Goal: Task Accomplishment & Management: Use online tool/utility

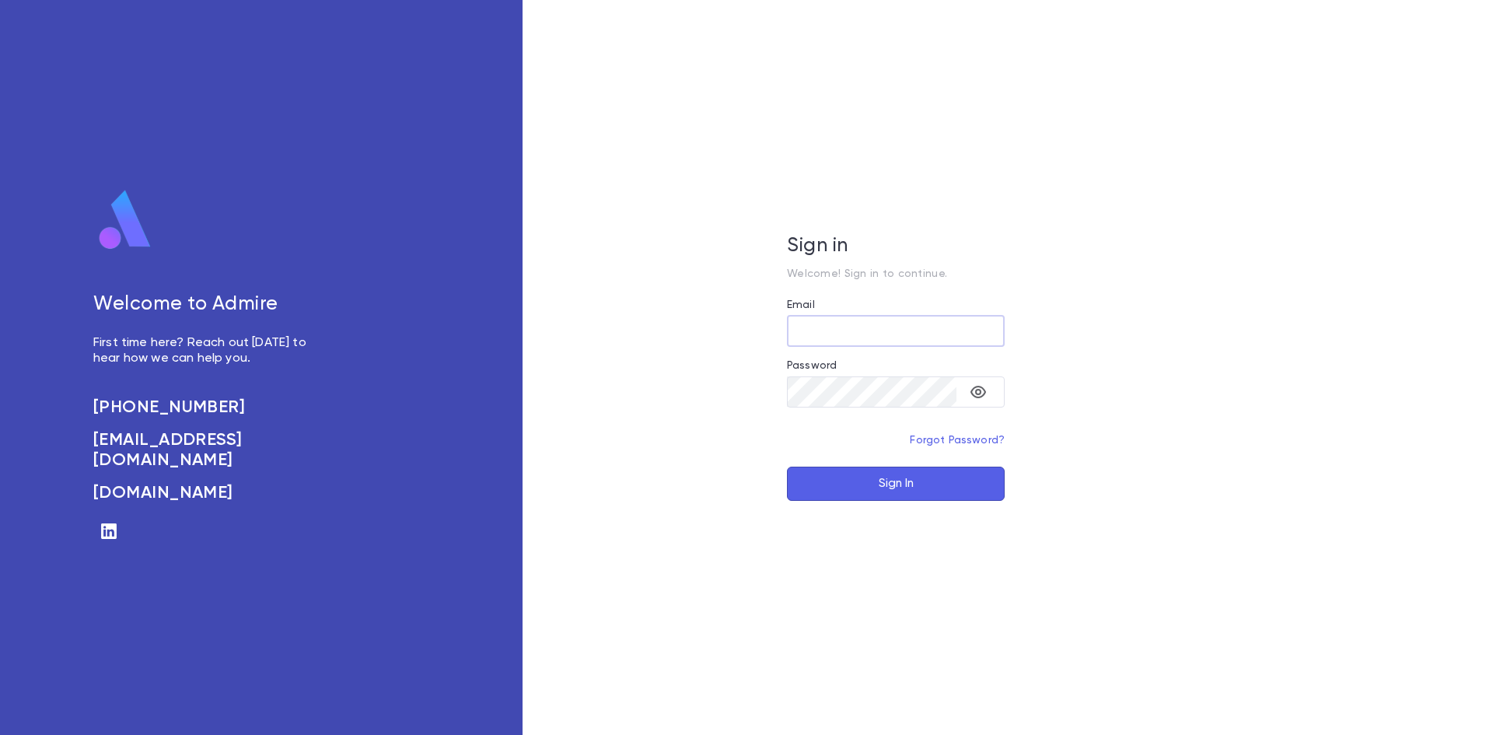
click at [1005, 331] on div at bounding box center [1005, 331] width 0 height 0
type input "**********"
click at [946, 495] on button "Sign In" at bounding box center [896, 484] width 218 height 34
type input "**********"
click at [935, 477] on button "Sign In" at bounding box center [896, 484] width 218 height 34
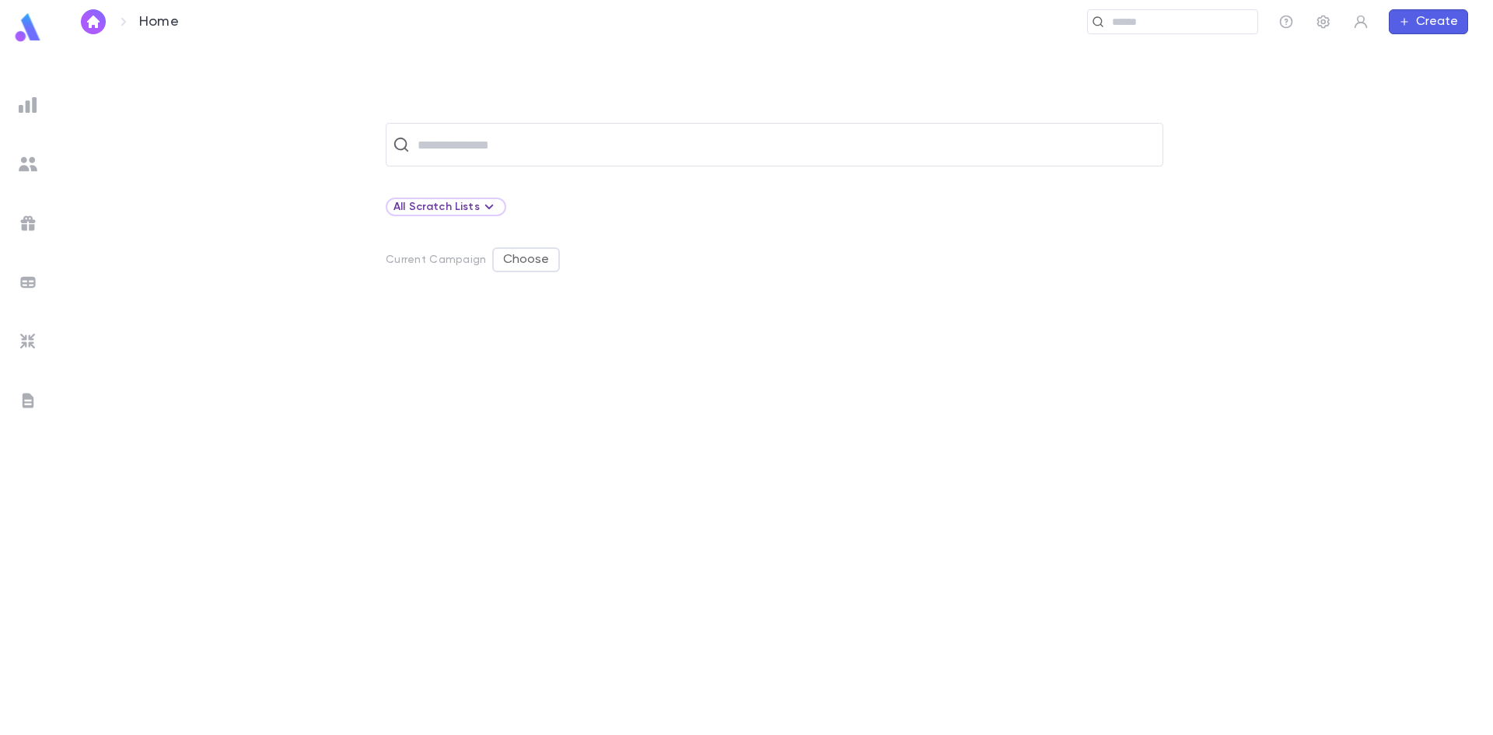
drag, startPoint x: 24, startPoint y: 395, endPoint x: 61, endPoint y: 373, distance: 43.2
click at [25, 394] on img at bounding box center [28, 400] width 19 height 19
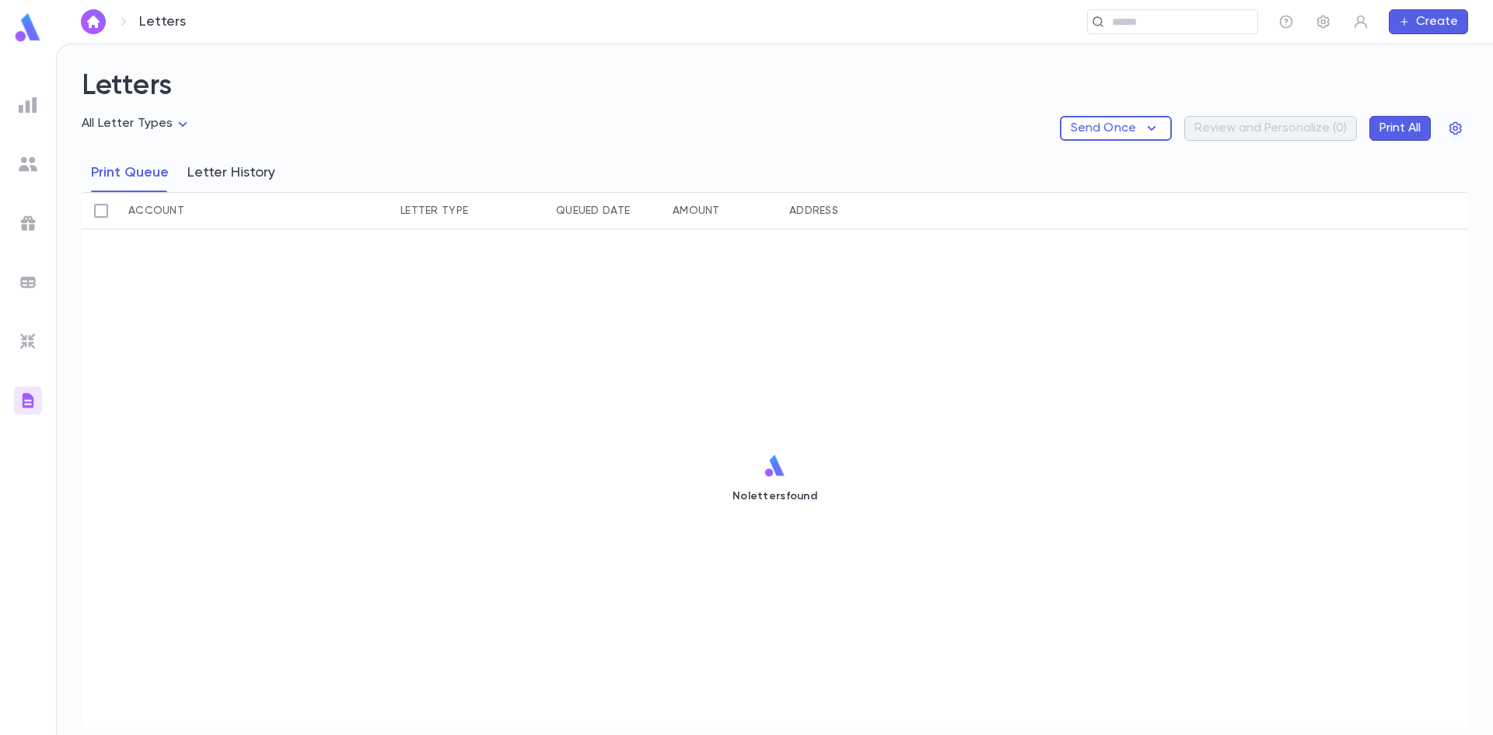
click at [216, 170] on button "Letter History" at bounding box center [231, 172] width 88 height 39
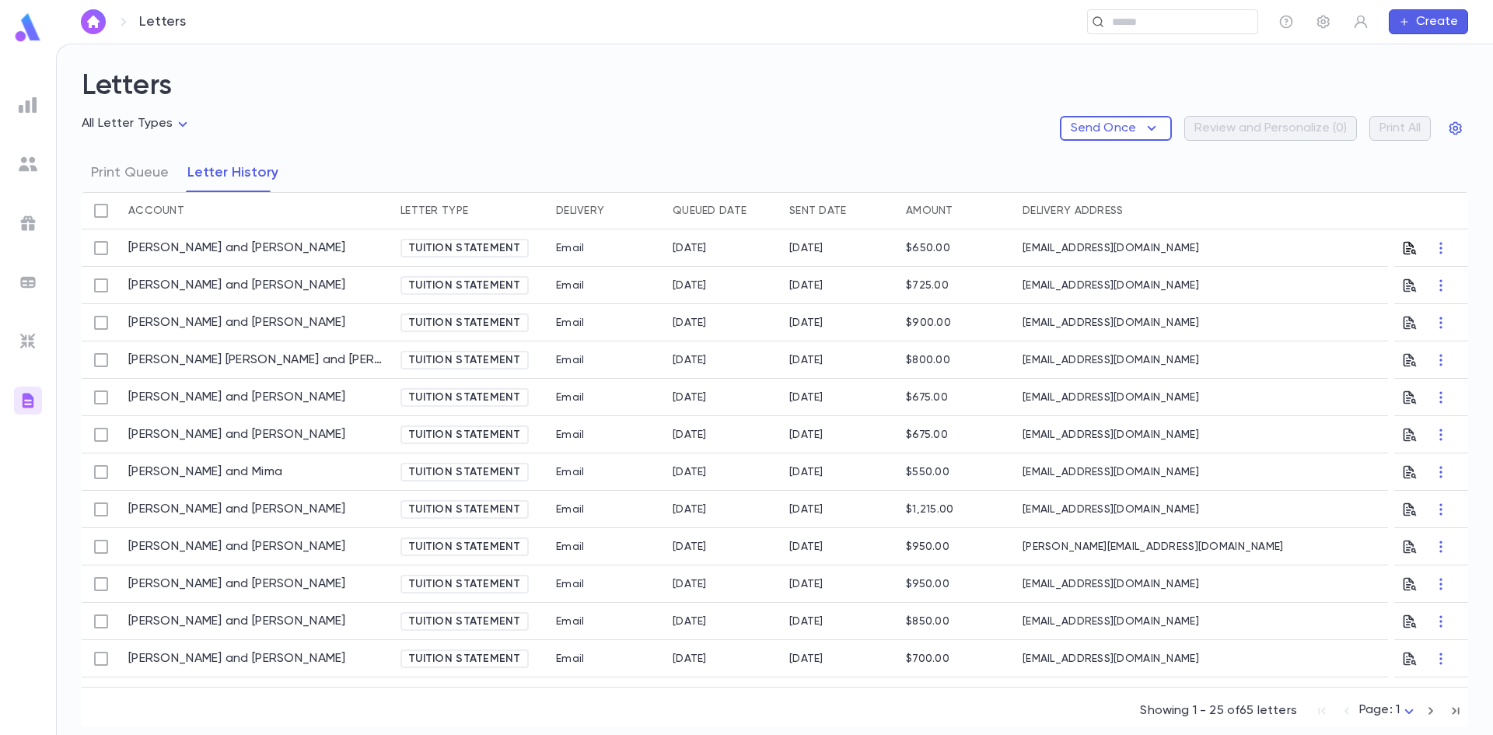
click at [1402, 244] on icon "button" at bounding box center [1410, 248] width 16 height 16
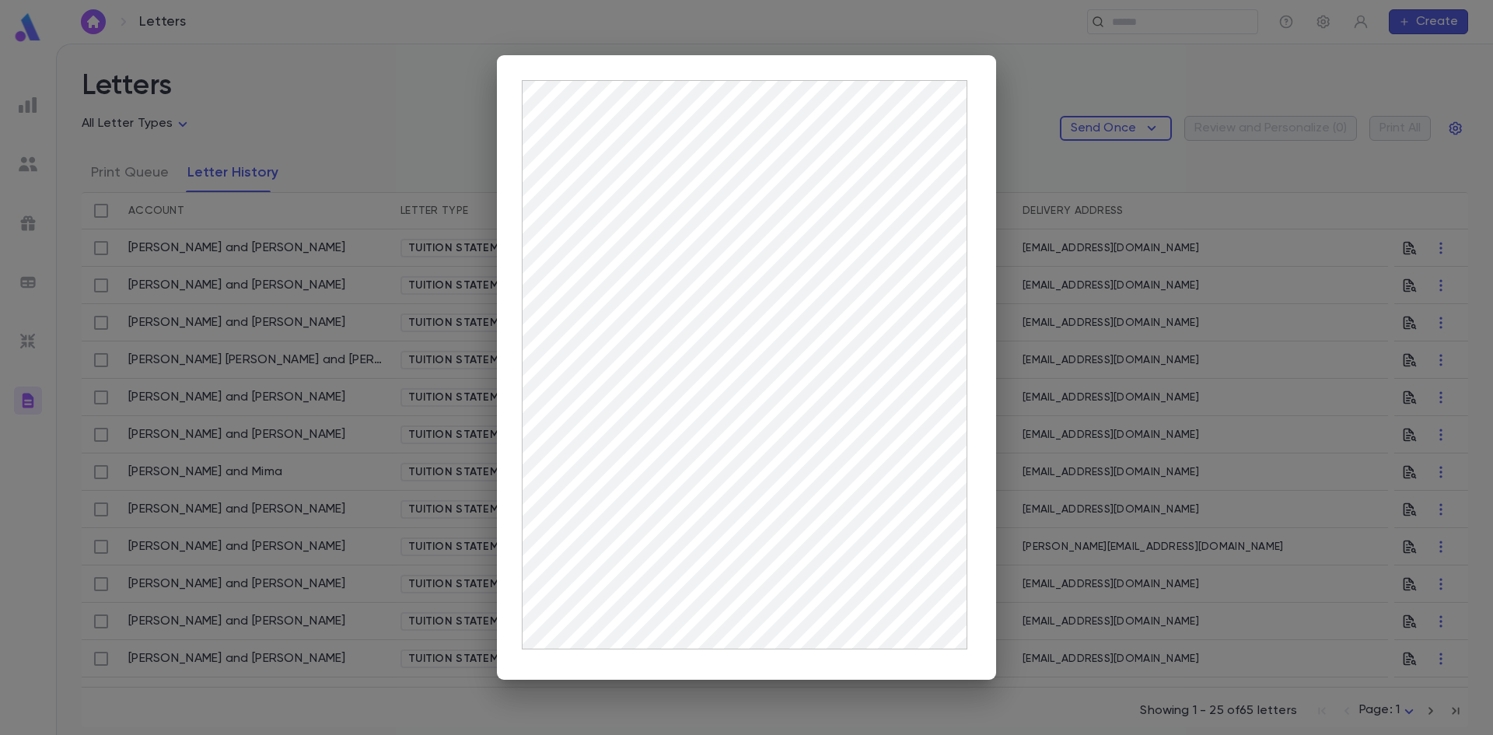
click at [453, 152] on div at bounding box center [746, 367] width 1493 height 735
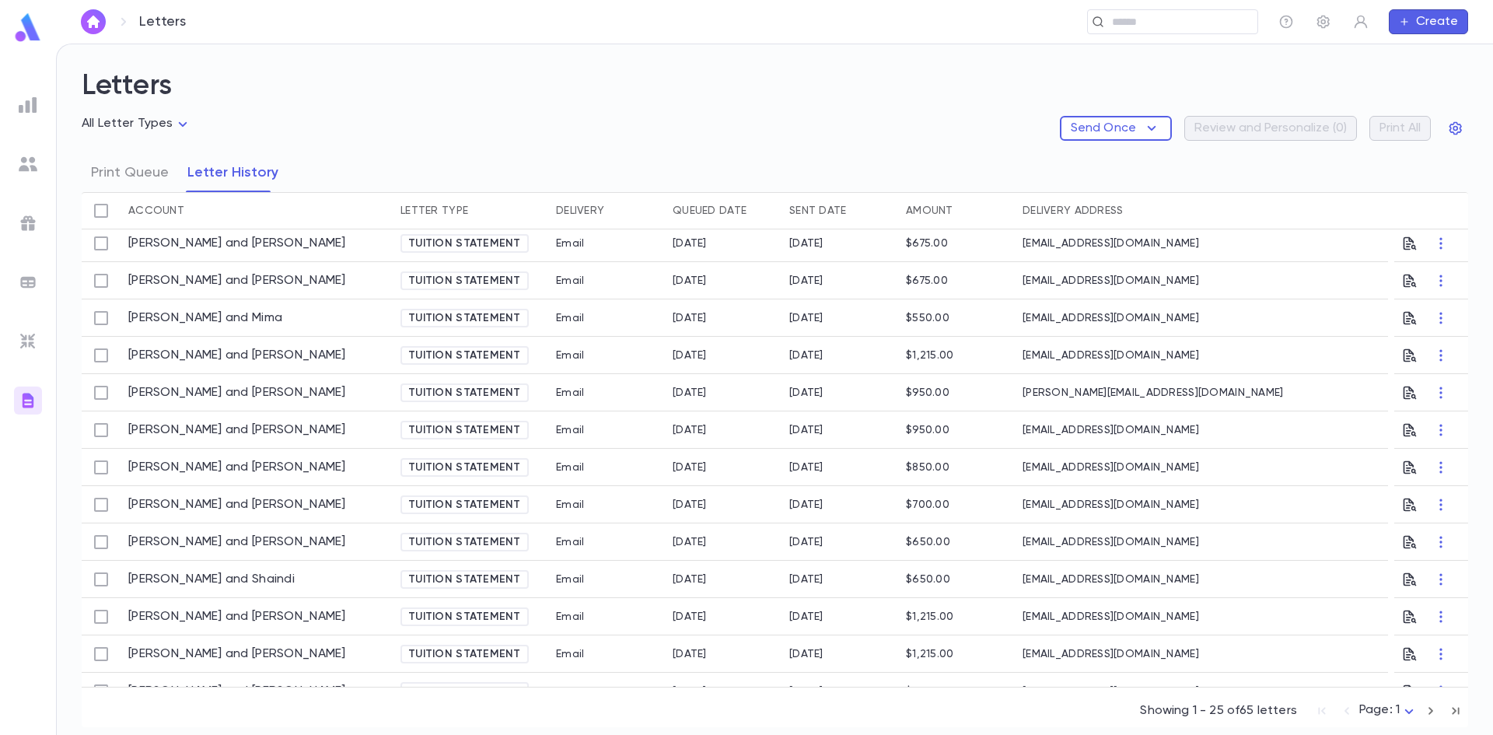
scroll to position [156, 0]
click at [1405, 392] on icon "button" at bounding box center [1410, 391] width 16 height 16
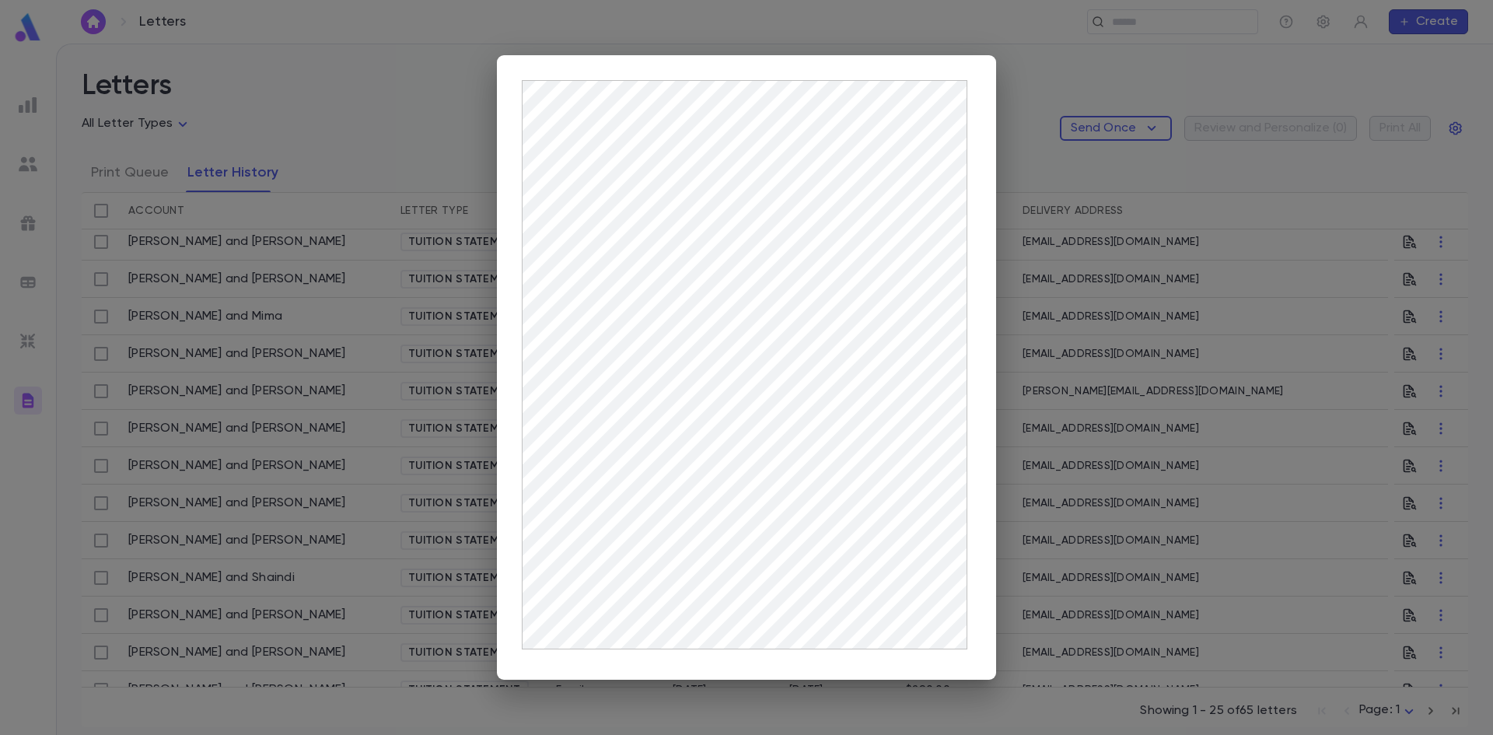
click at [365, 367] on div at bounding box center [746, 367] width 1493 height 735
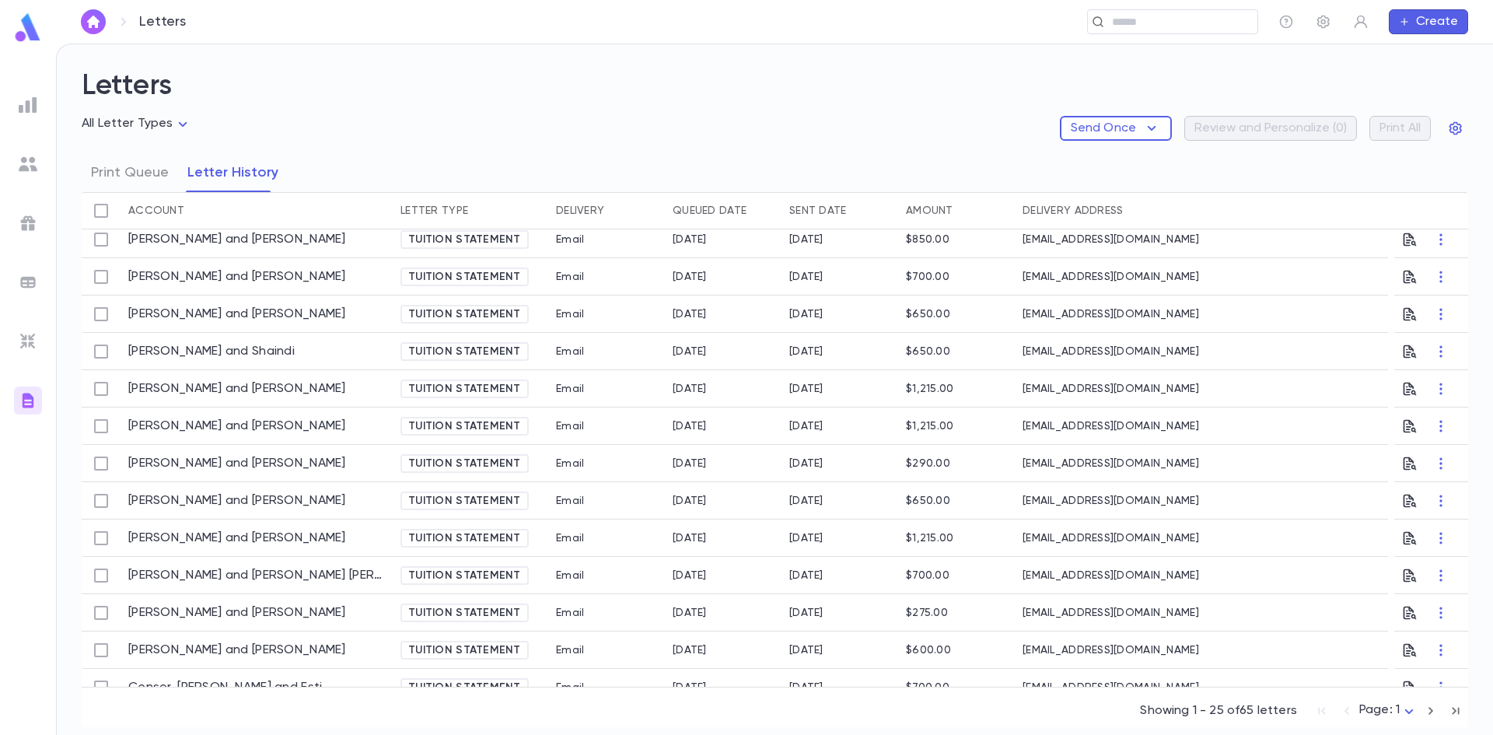
scroll to position [389, 0]
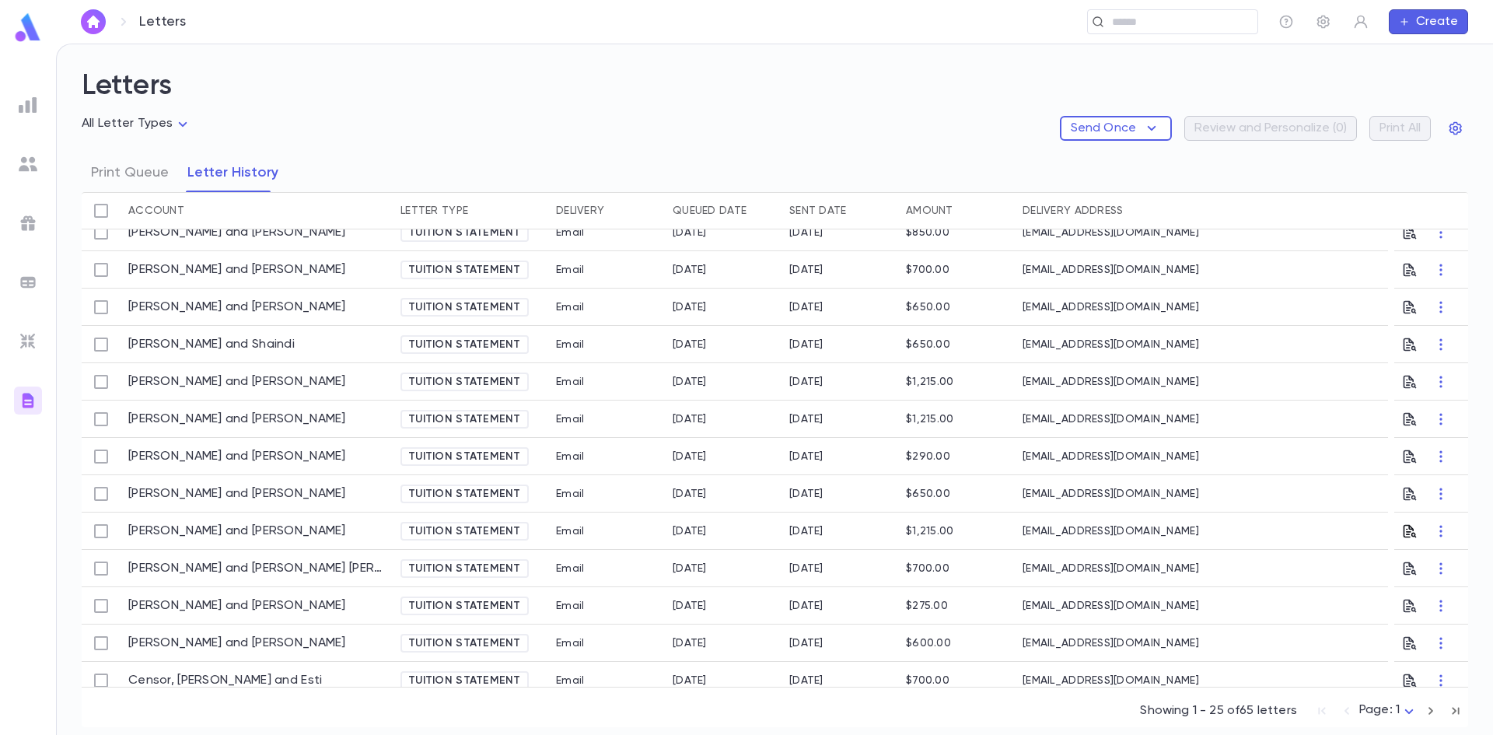
click at [1402, 519] on button "button" at bounding box center [1410, 531] width 16 height 25
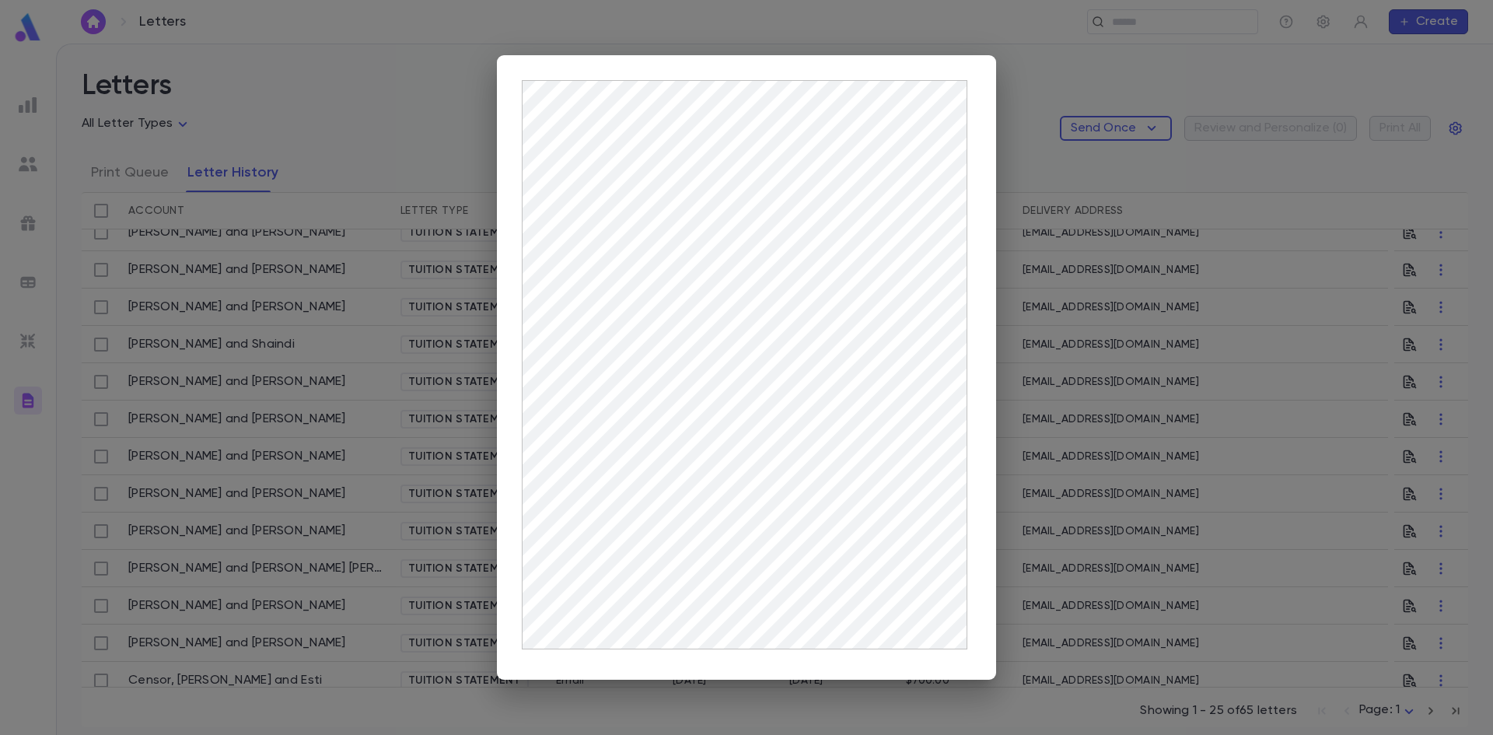
click at [1139, 378] on div at bounding box center [746, 367] width 1493 height 735
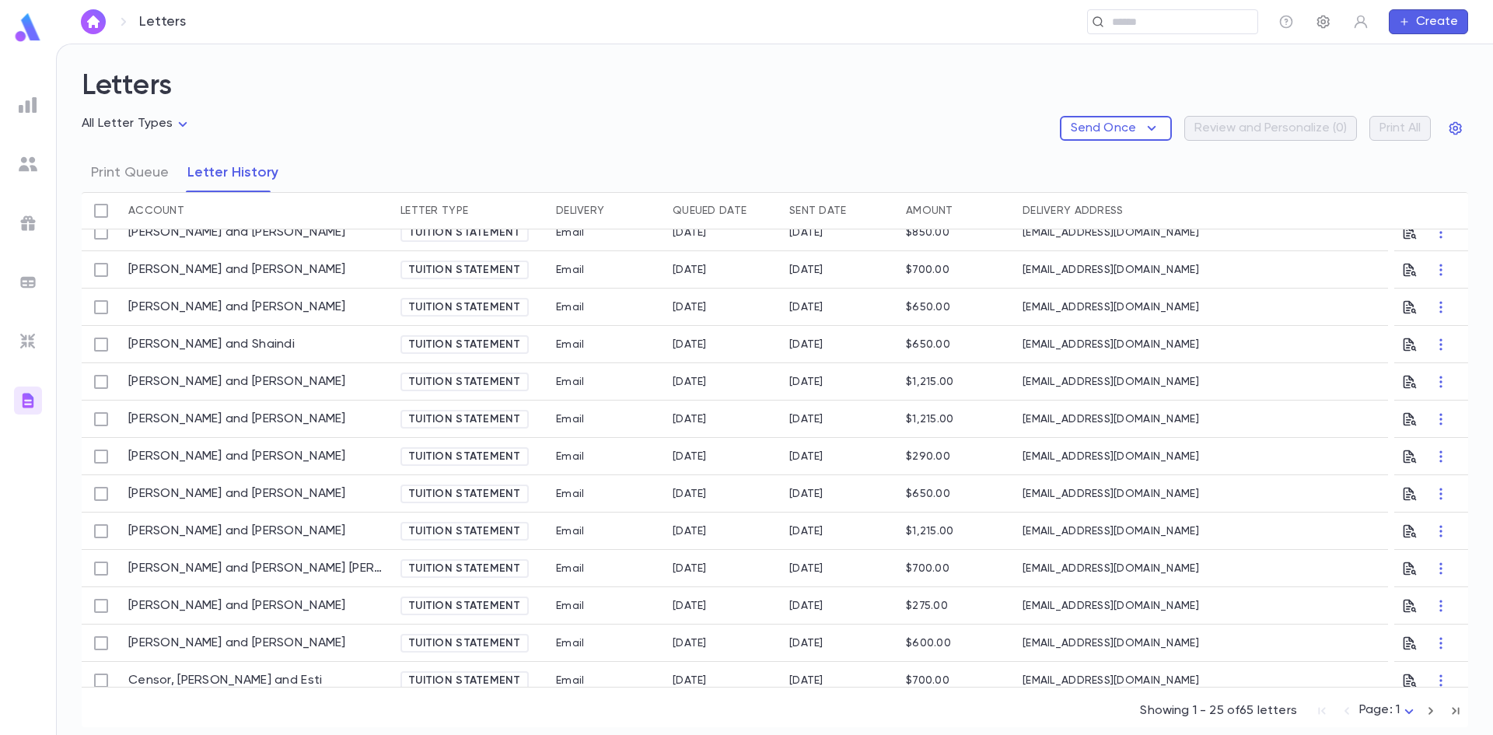
click at [1324, 22] on icon "button" at bounding box center [1324, 22] width 16 height 16
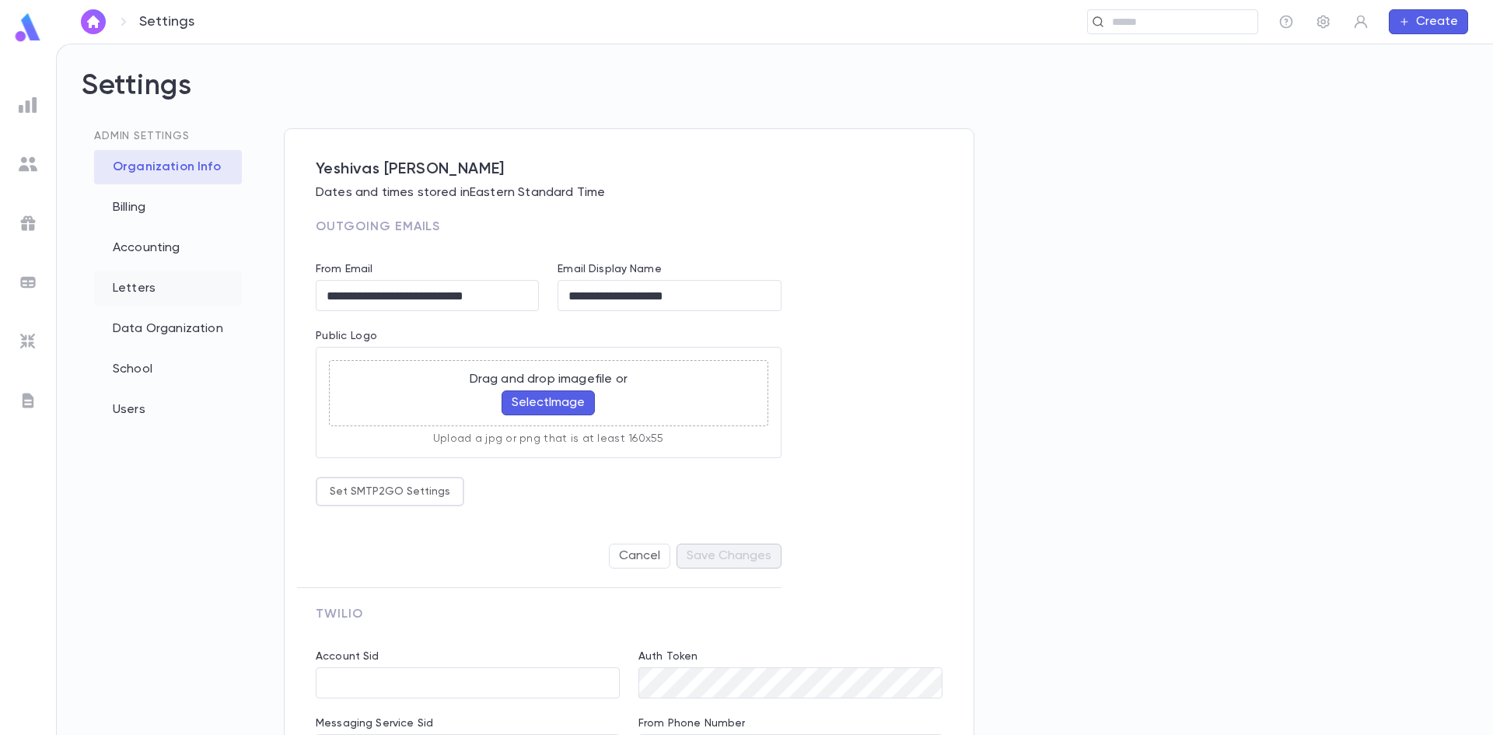
click at [145, 296] on div "Letters" at bounding box center [168, 288] width 148 height 34
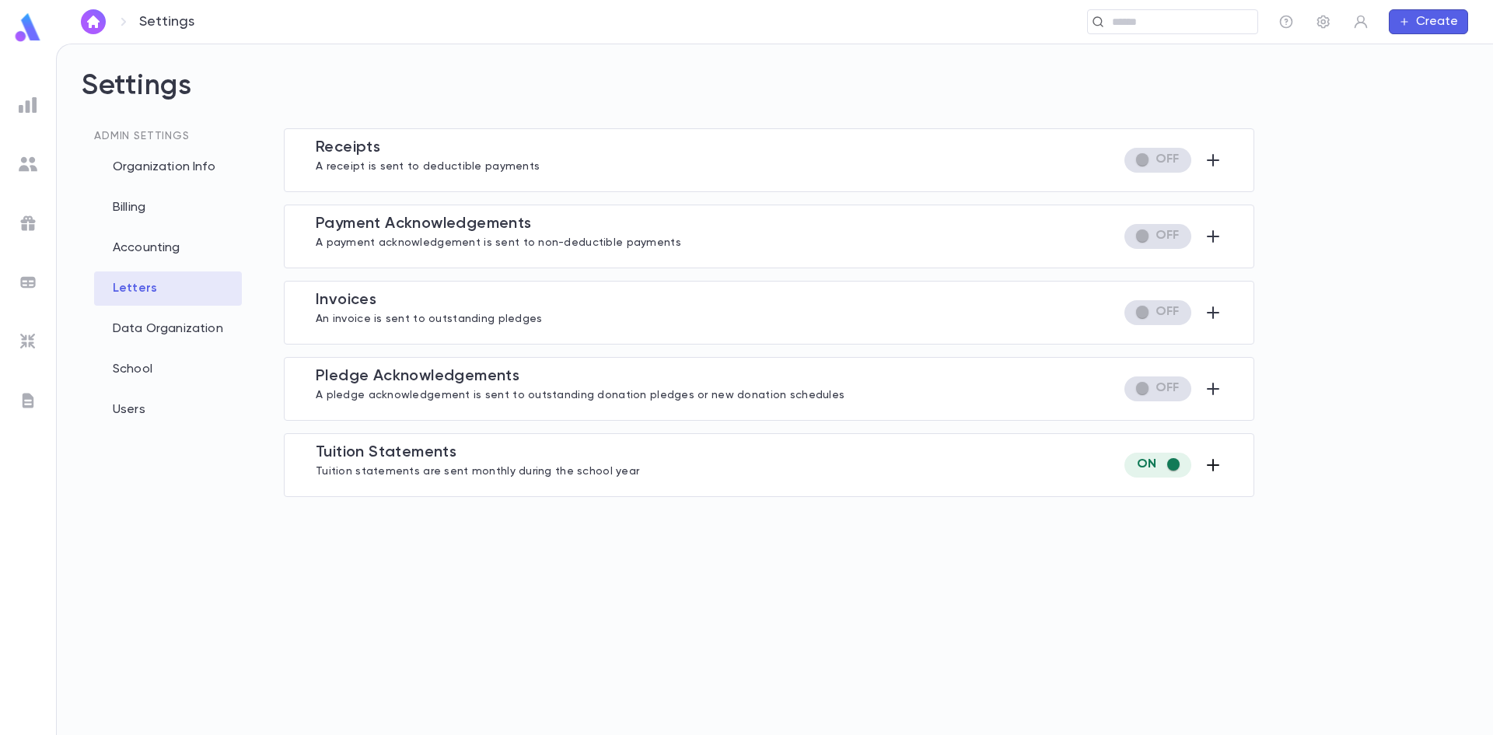
click at [1211, 470] on icon "button" at bounding box center [1213, 465] width 19 height 19
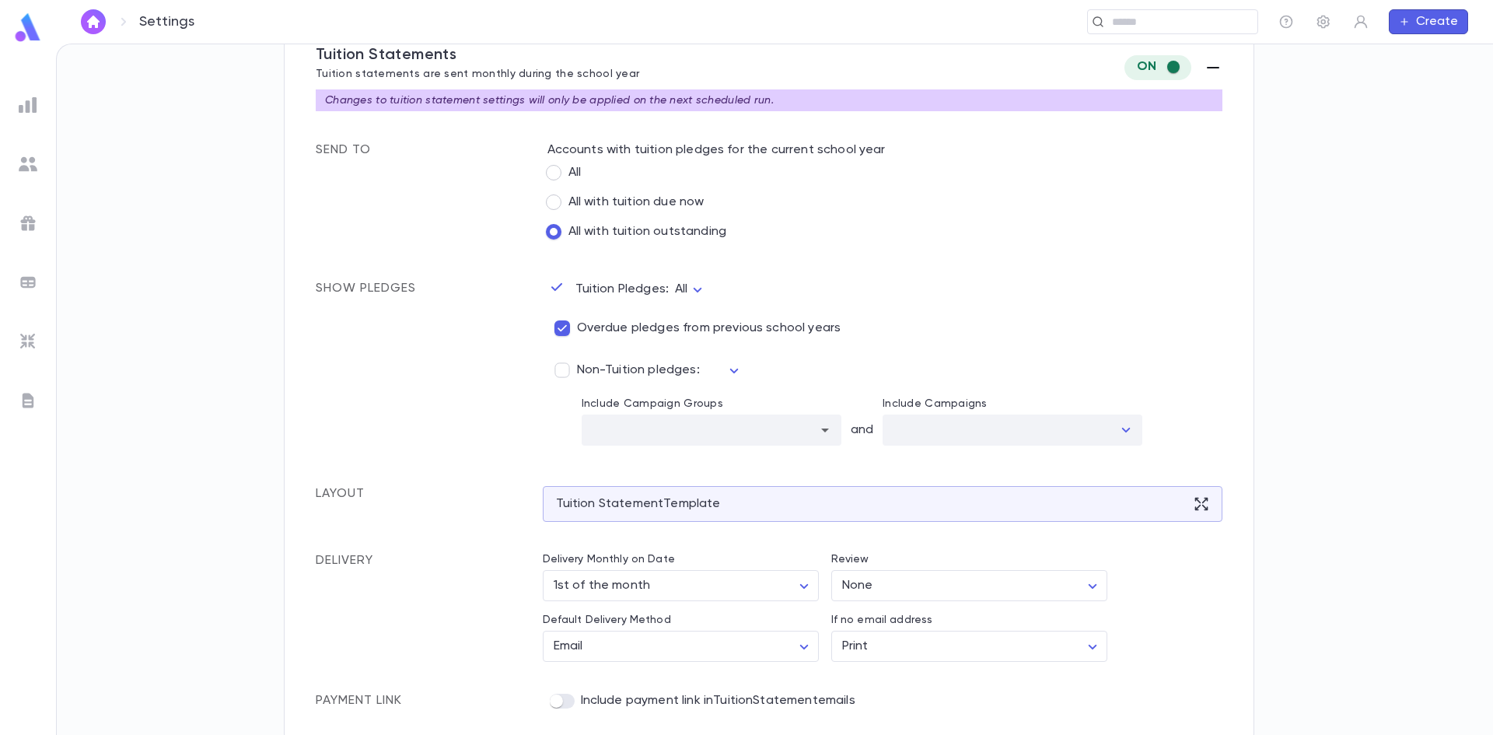
scroll to position [400, 0]
click at [613, 493] on div "Tuition Statement Template" at bounding box center [883, 502] width 680 height 36
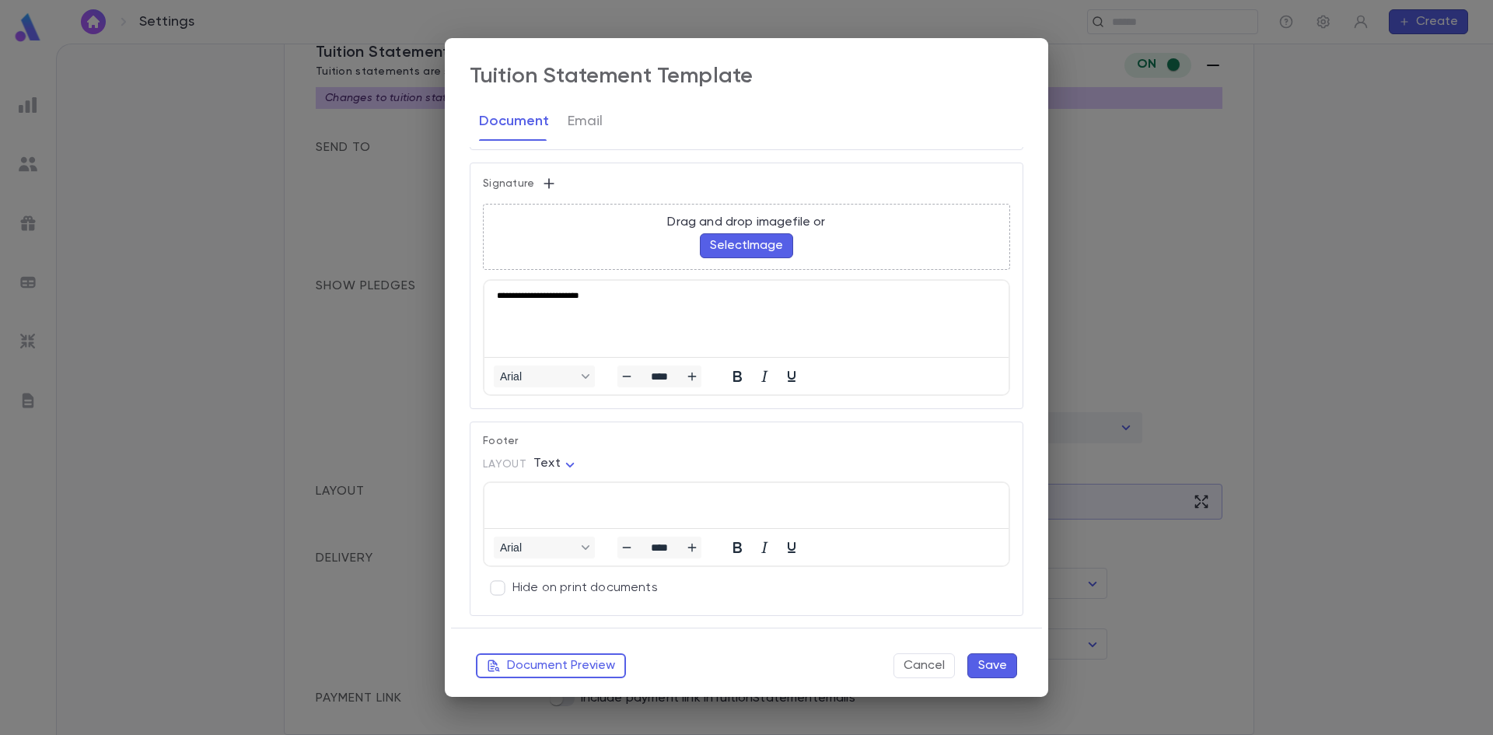
scroll to position [1089, 0]
click at [928, 669] on button "Cancel" at bounding box center [924, 665] width 61 height 25
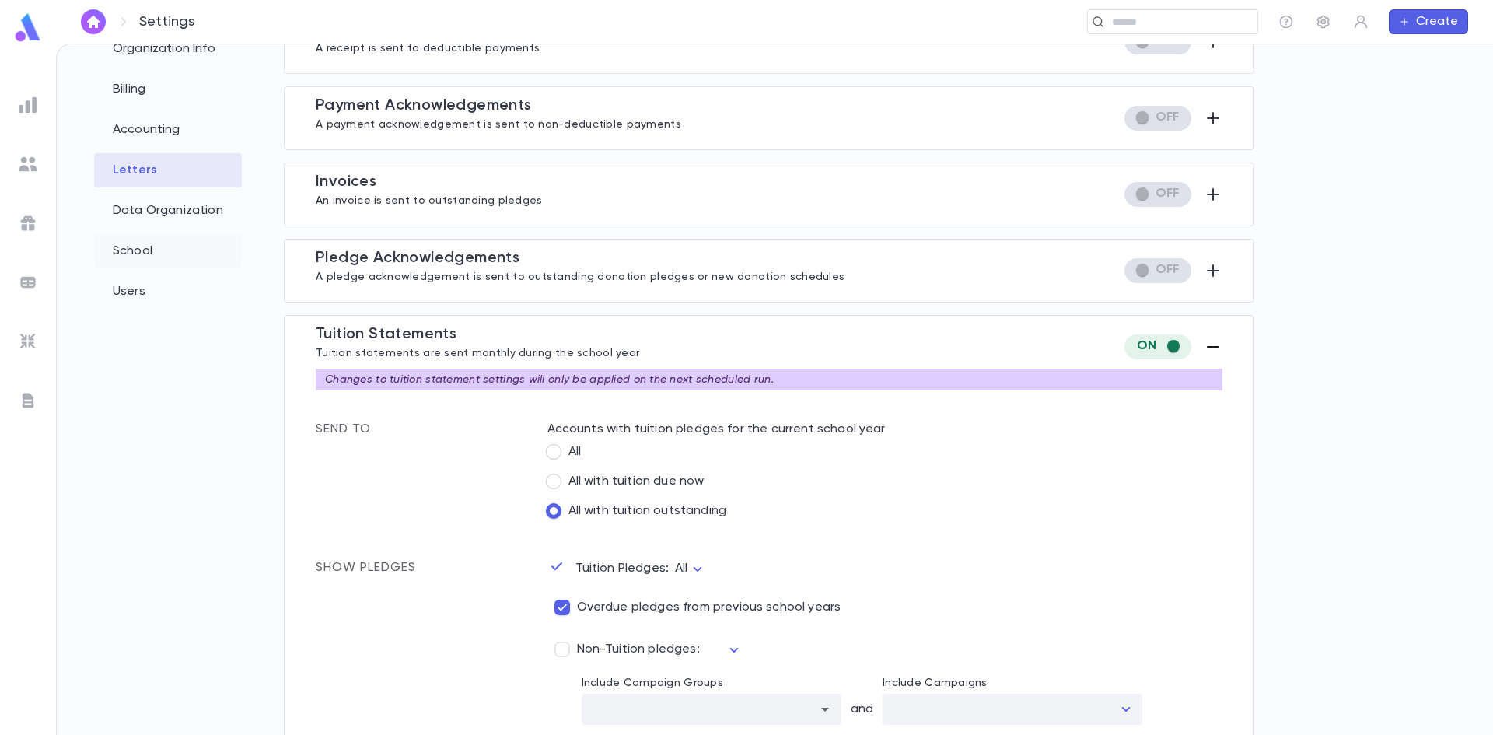
scroll to position [89, 0]
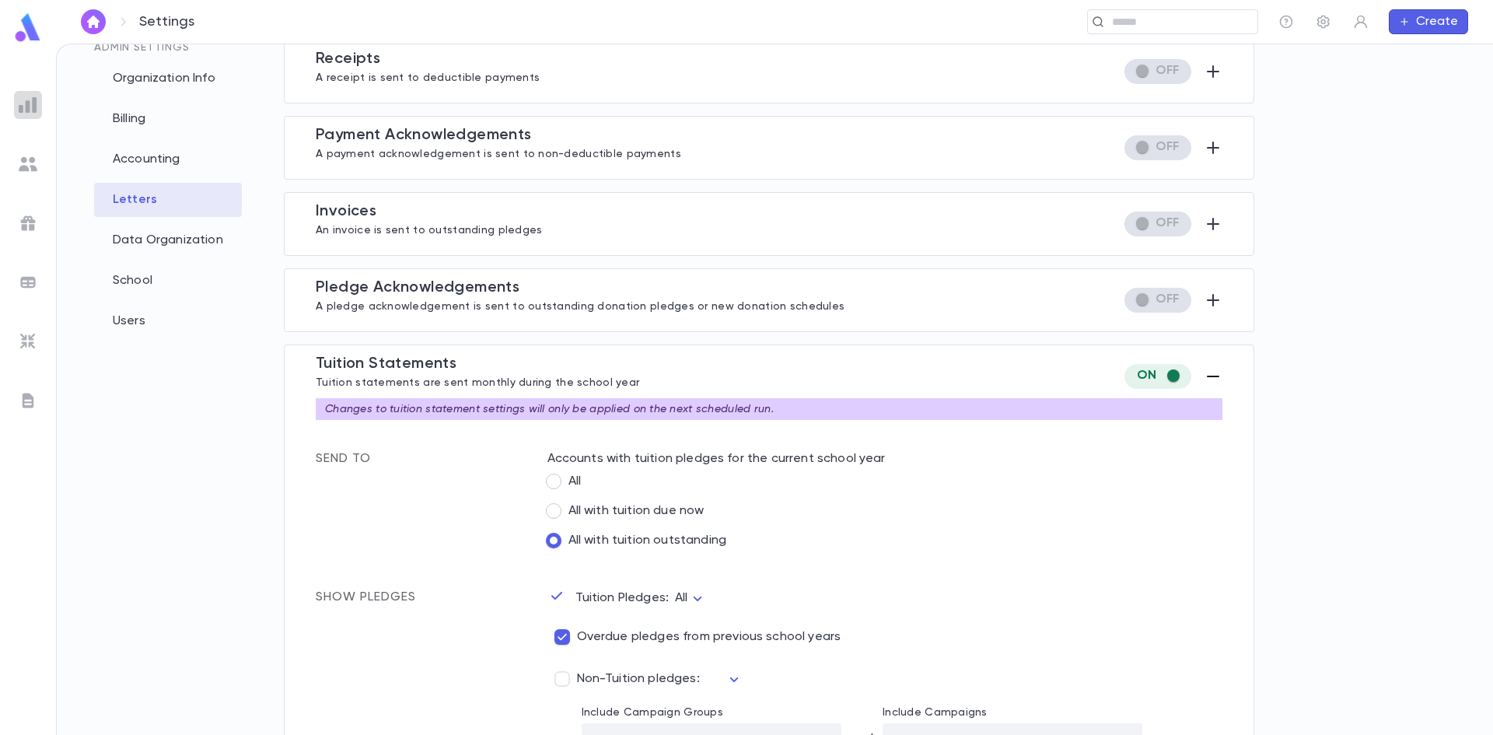
click at [16, 117] on div at bounding box center [28, 105] width 28 height 28
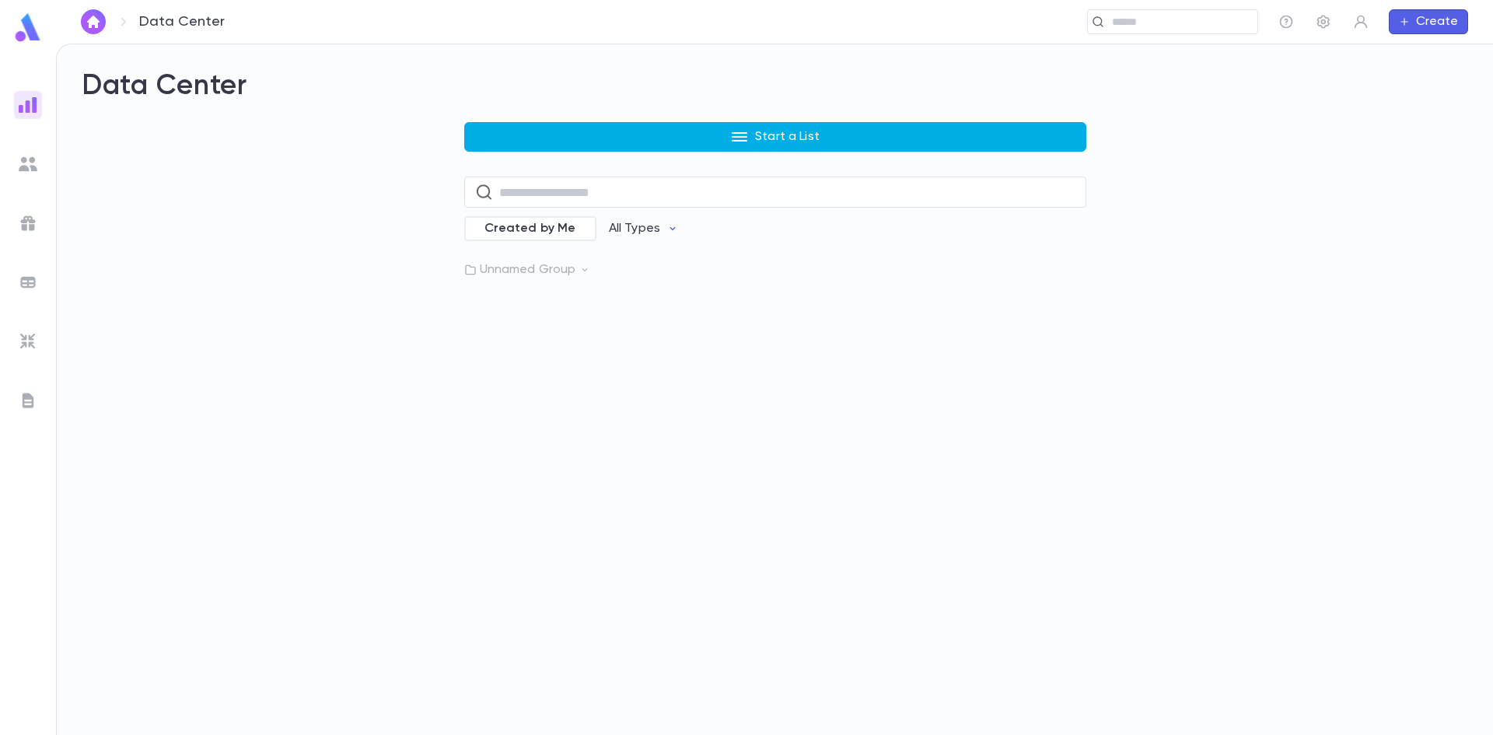
click at [682, 132] on button "Start a List" at bounding box center [775, 137] width 622 height 30
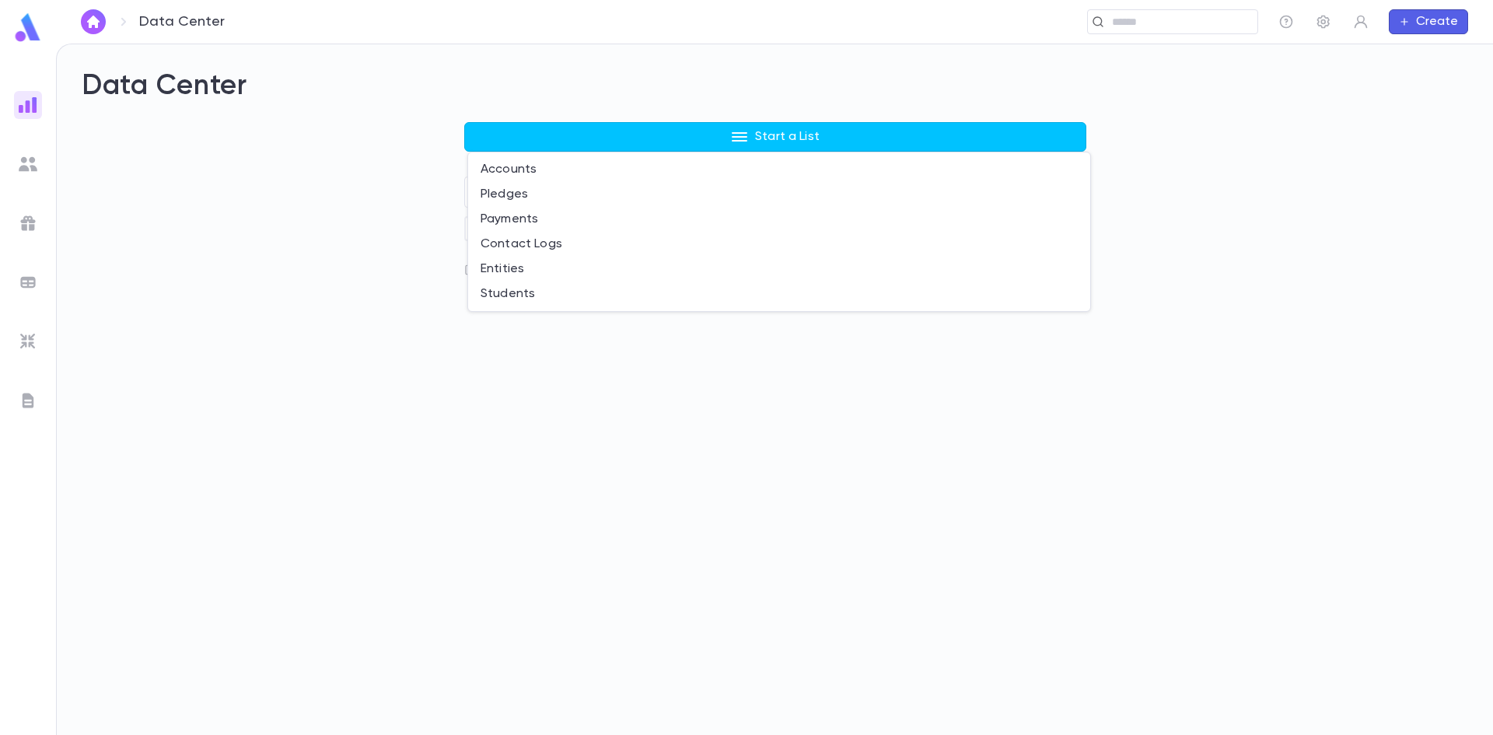
click at [310, 221] on div at bounding box center [746, 367] width 1493 height 735
click at [26, 165] on img at bounding box center [28, 164] width 19 height 19
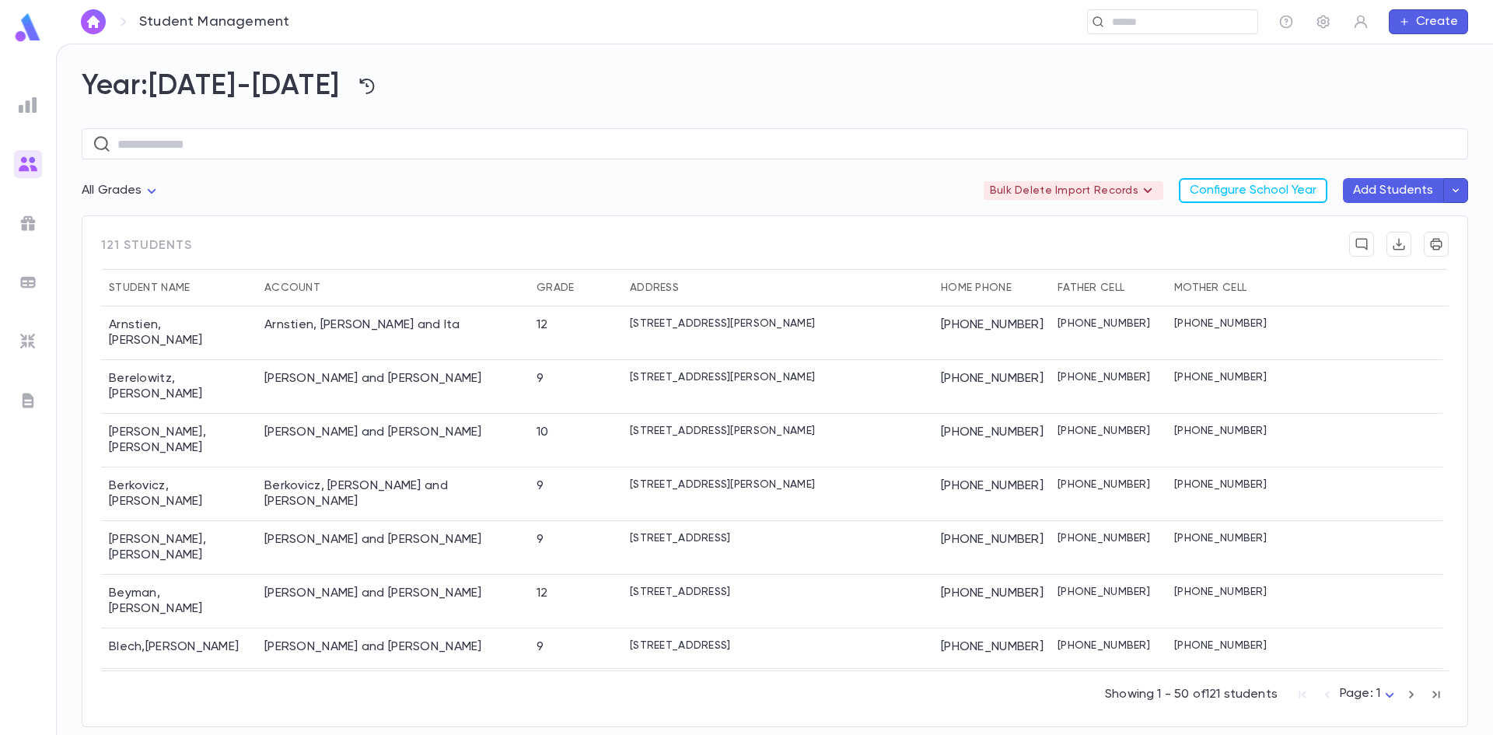
click at [16, 107] on div at bounding box center [28, 105] width 28 height 28
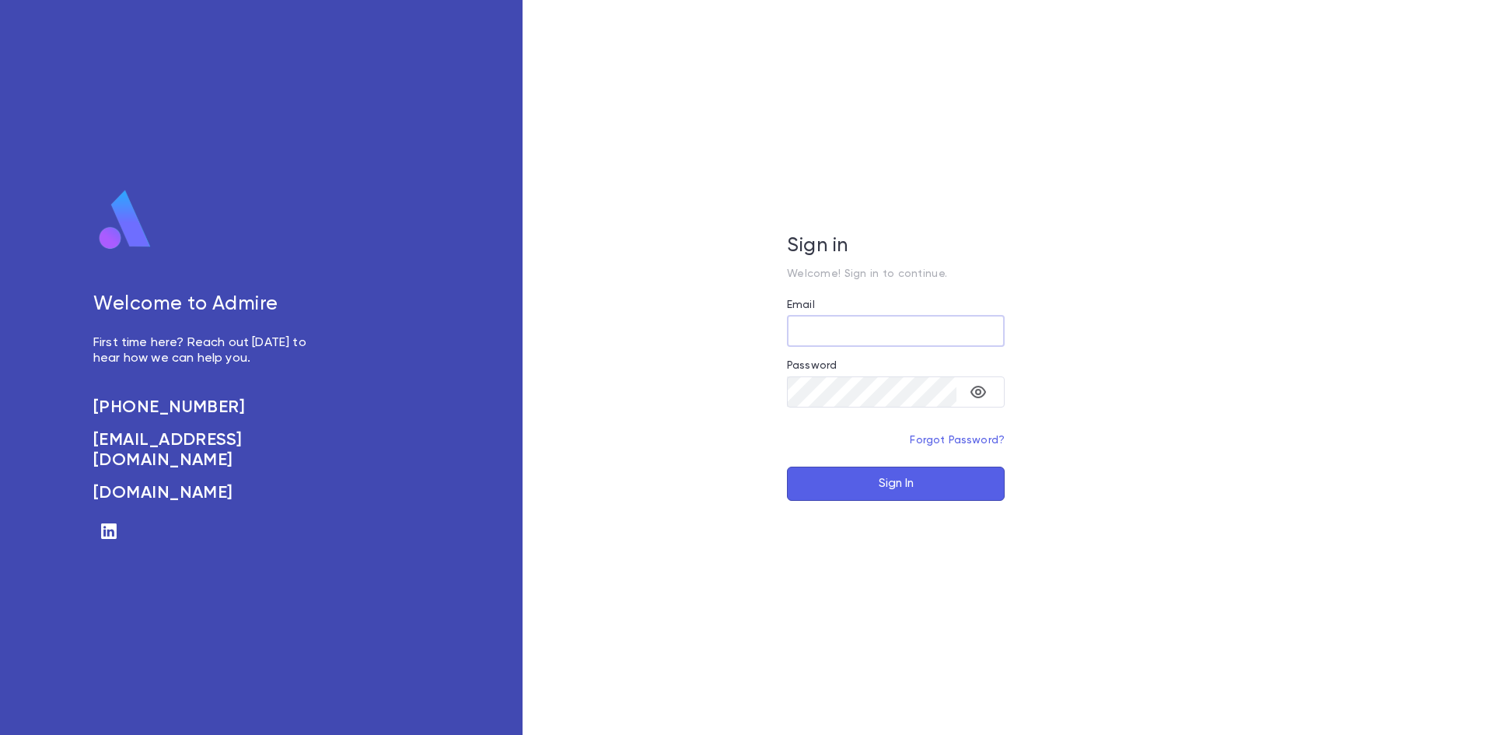
click at [992, 330] on input "Email" at bounding box center [896, 331] width 218 height 30
type input "**********"
click at [880, 489] on button "Sign In" at bounding box center [896, 484] width 218 height 34
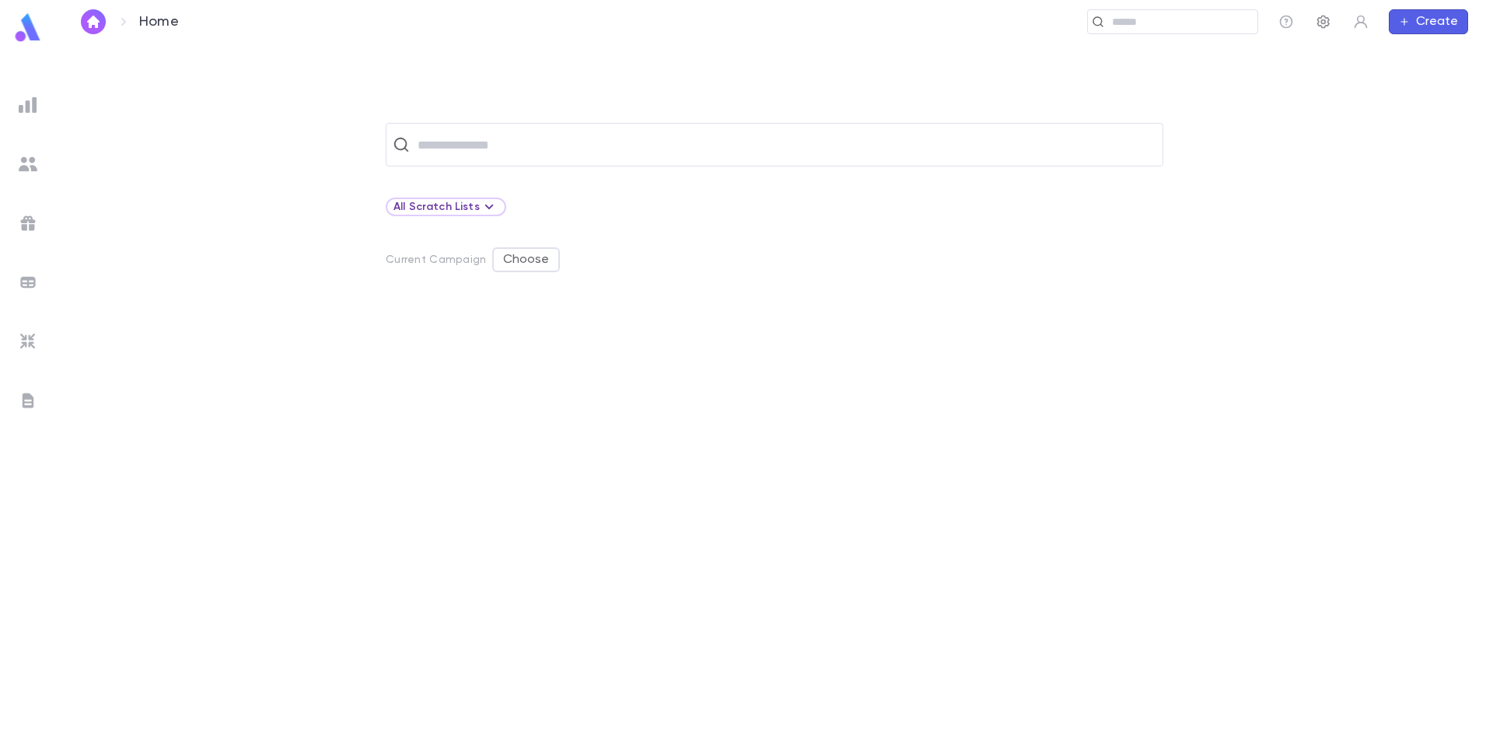
click at [1325, 30] on button "button" at bounding box center [1323, 21] width 25 height 25
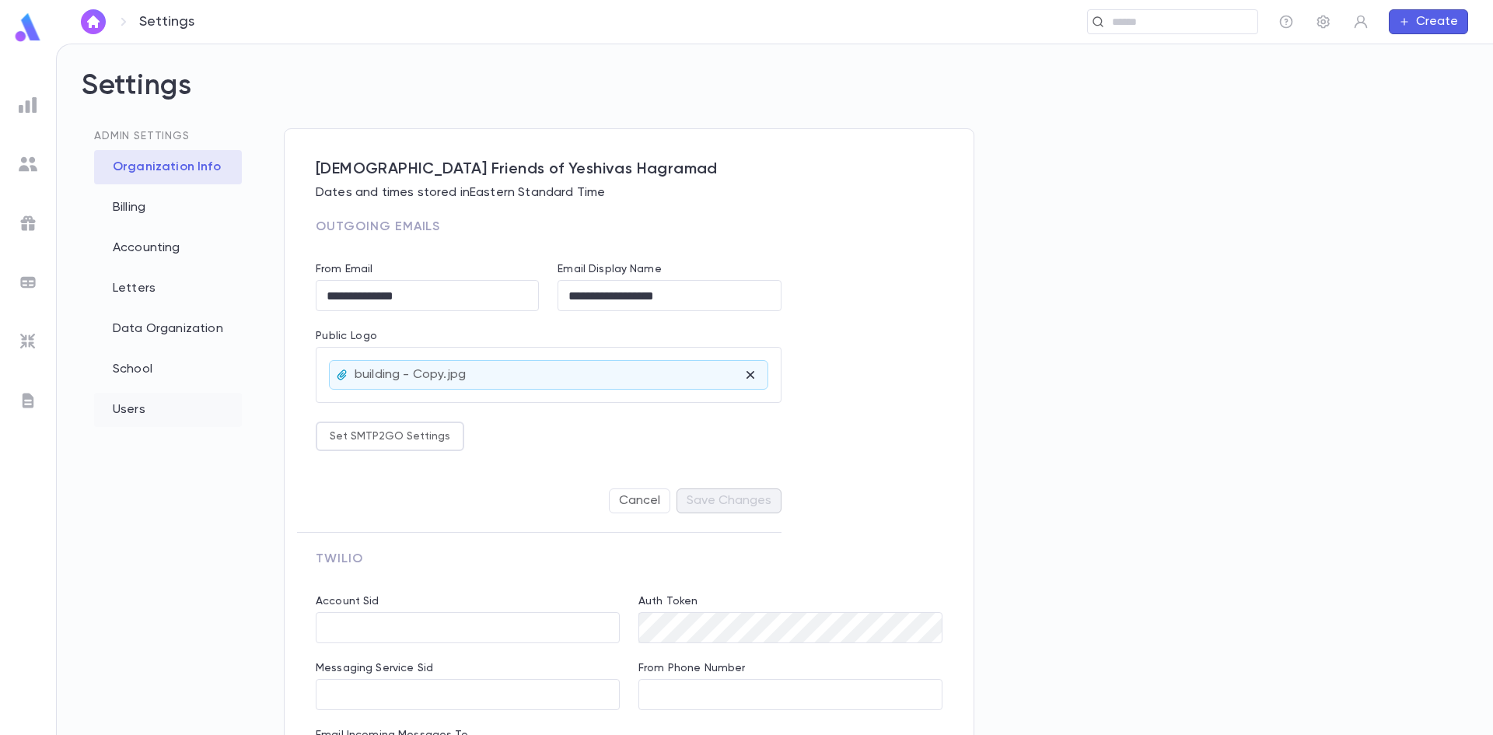
click at [152, 405] on div "Users" at bounding box center [168, 410] width 148 height 34
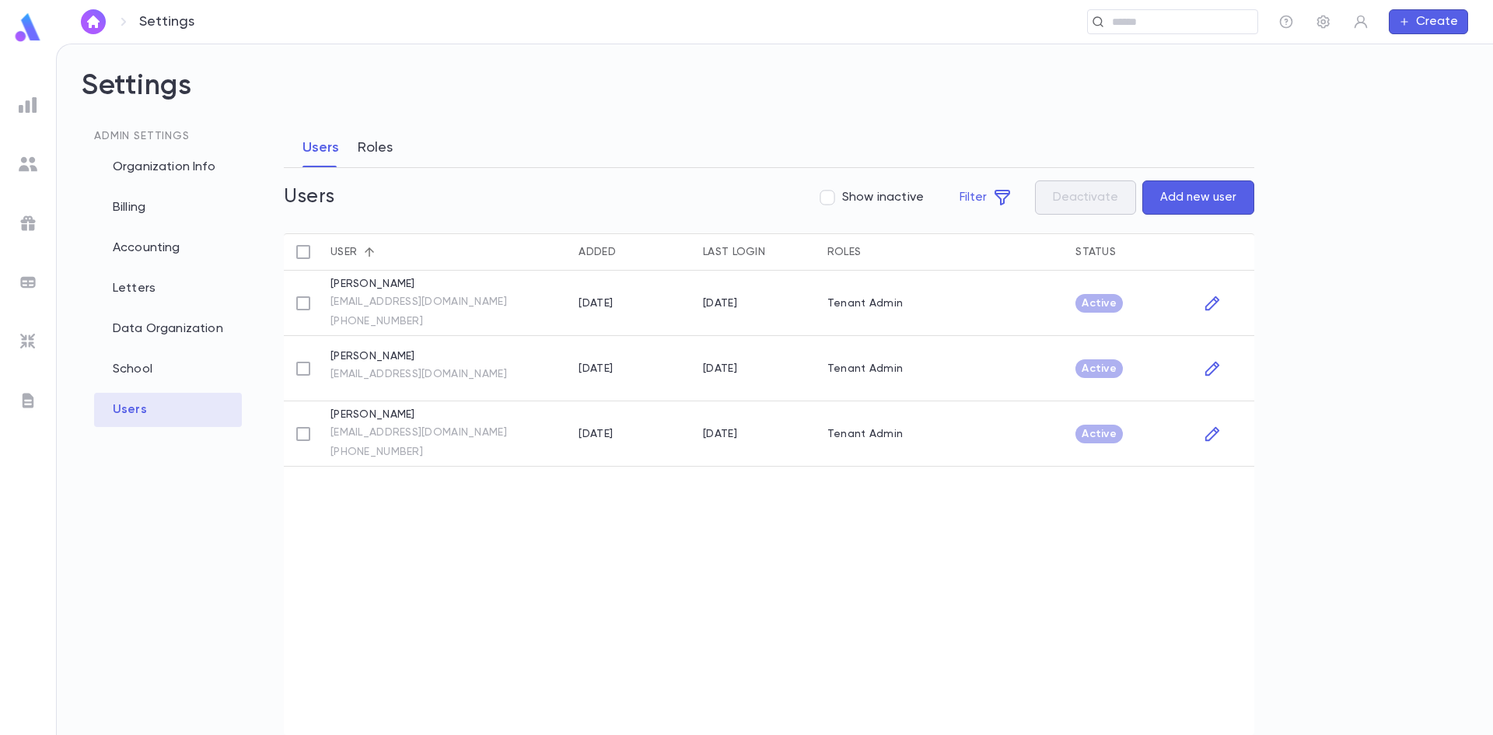
click at [383, 150] on button "Roles" at bounding box center [375, 147] width 35 height 39
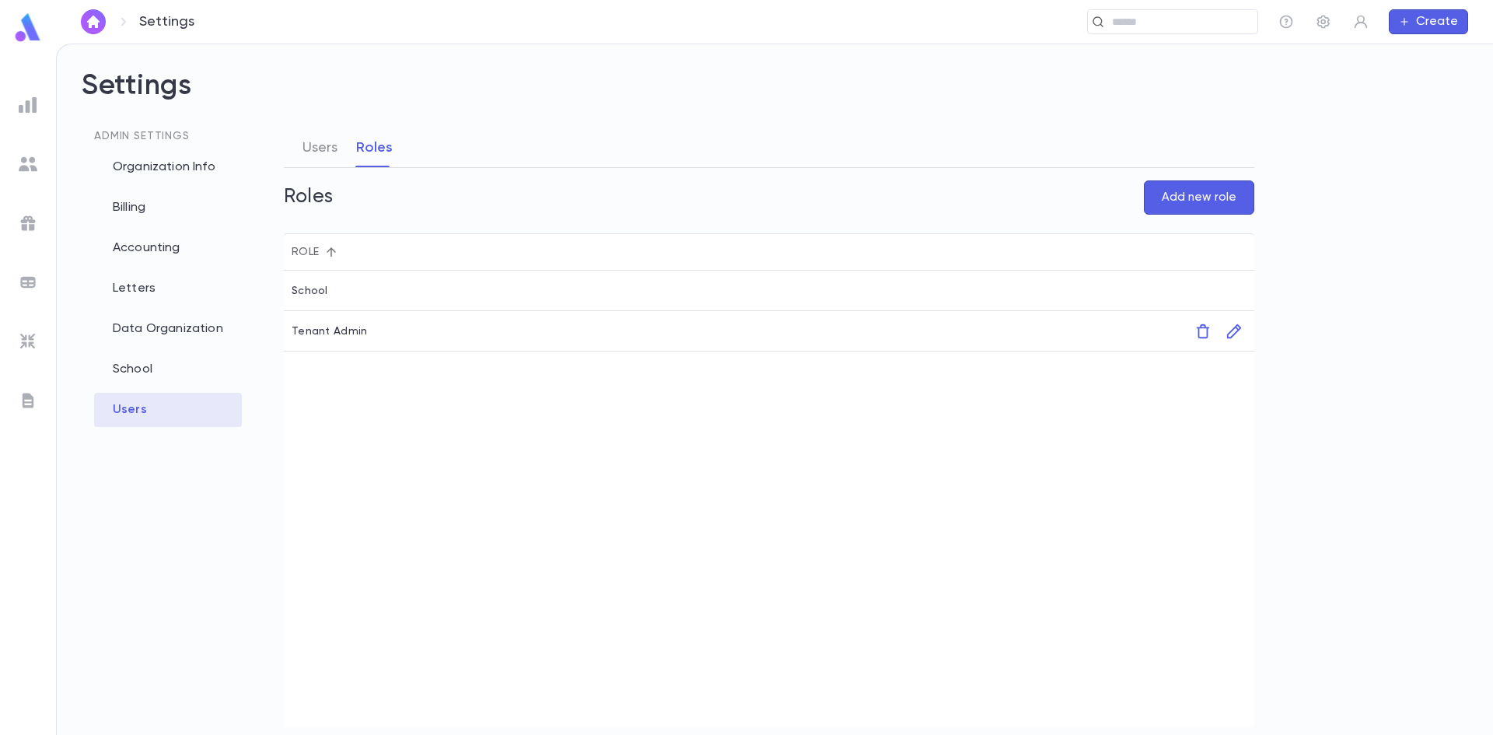
click at [337, 328] on div "Tenant Admin" at bounding box center [329, 331] width 75 height 12
click at [1240, 327] on icon "button" at bounding box center [1234, 331] width 14 height 14
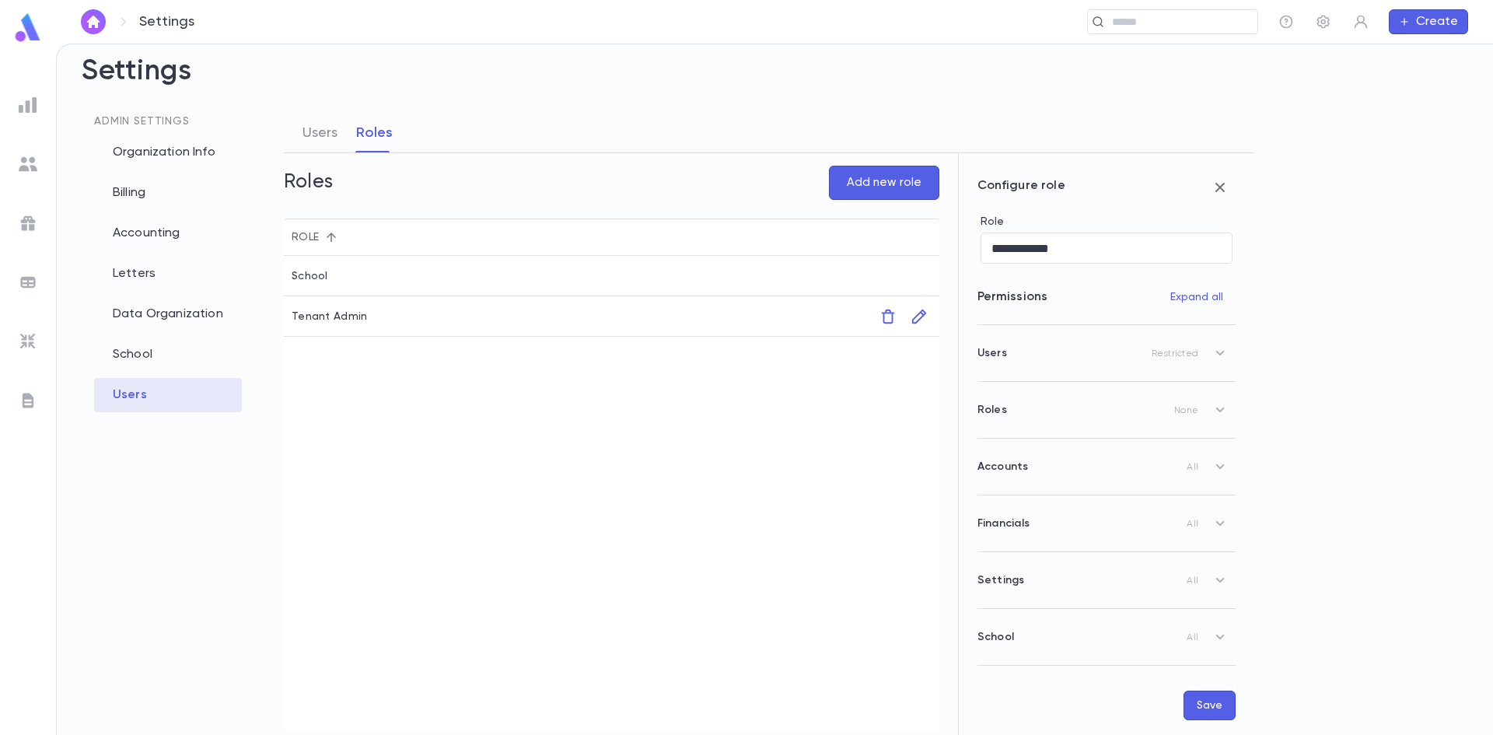
scroll to position [19, 0]
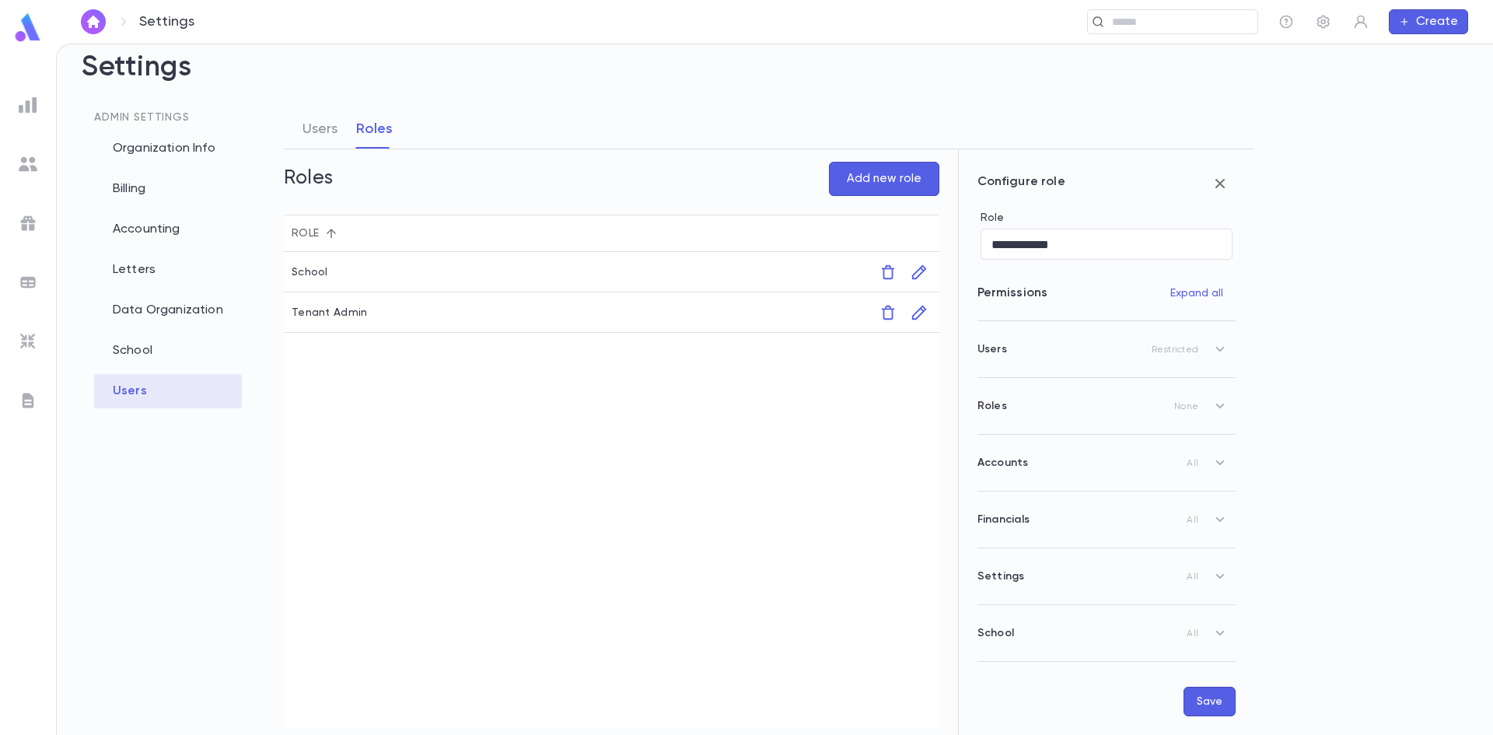
click at [334, 270] on div "School" at bounding box center [534, 272] width 500 height 40
click at [929, 269] on button "button" at bounding box center [919, 272] width 25 height 25
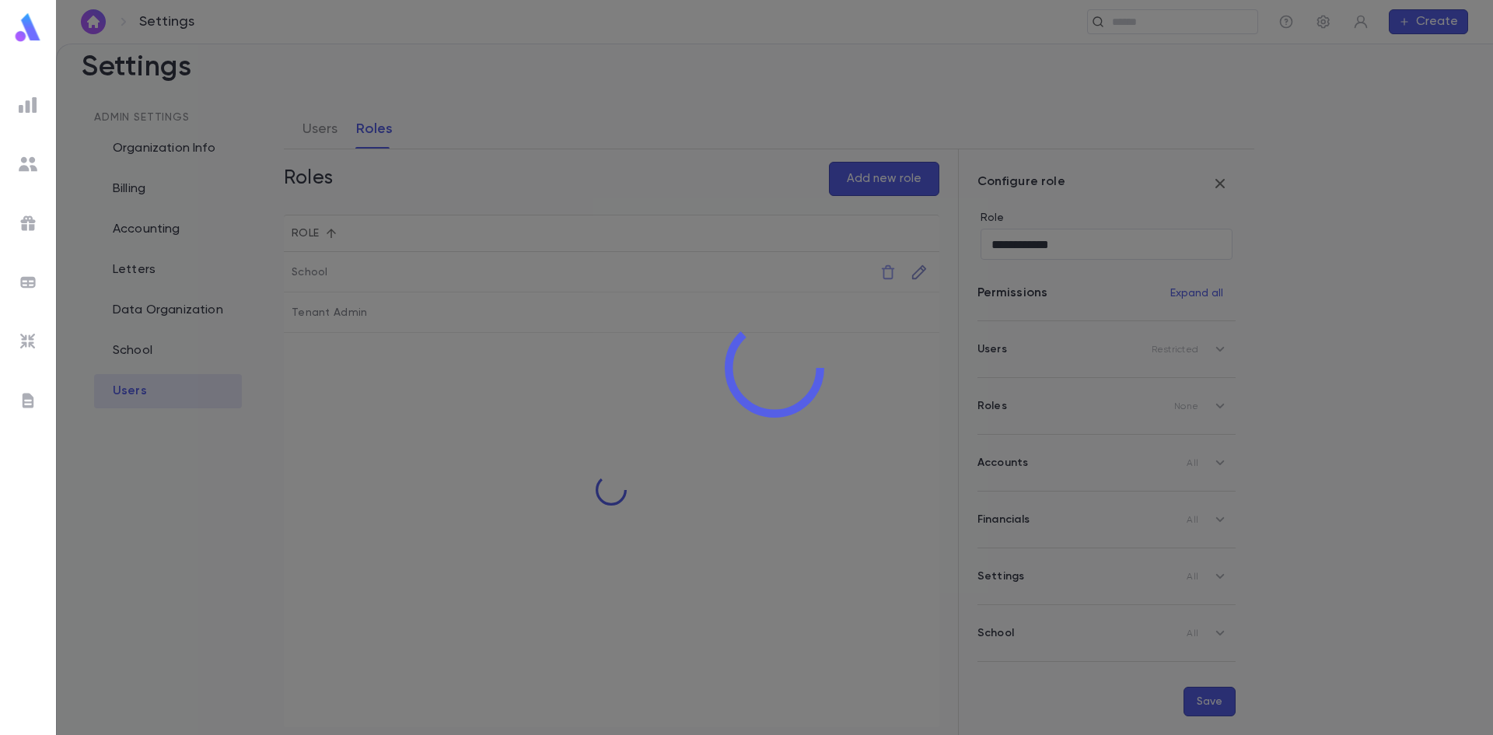
type input "******"
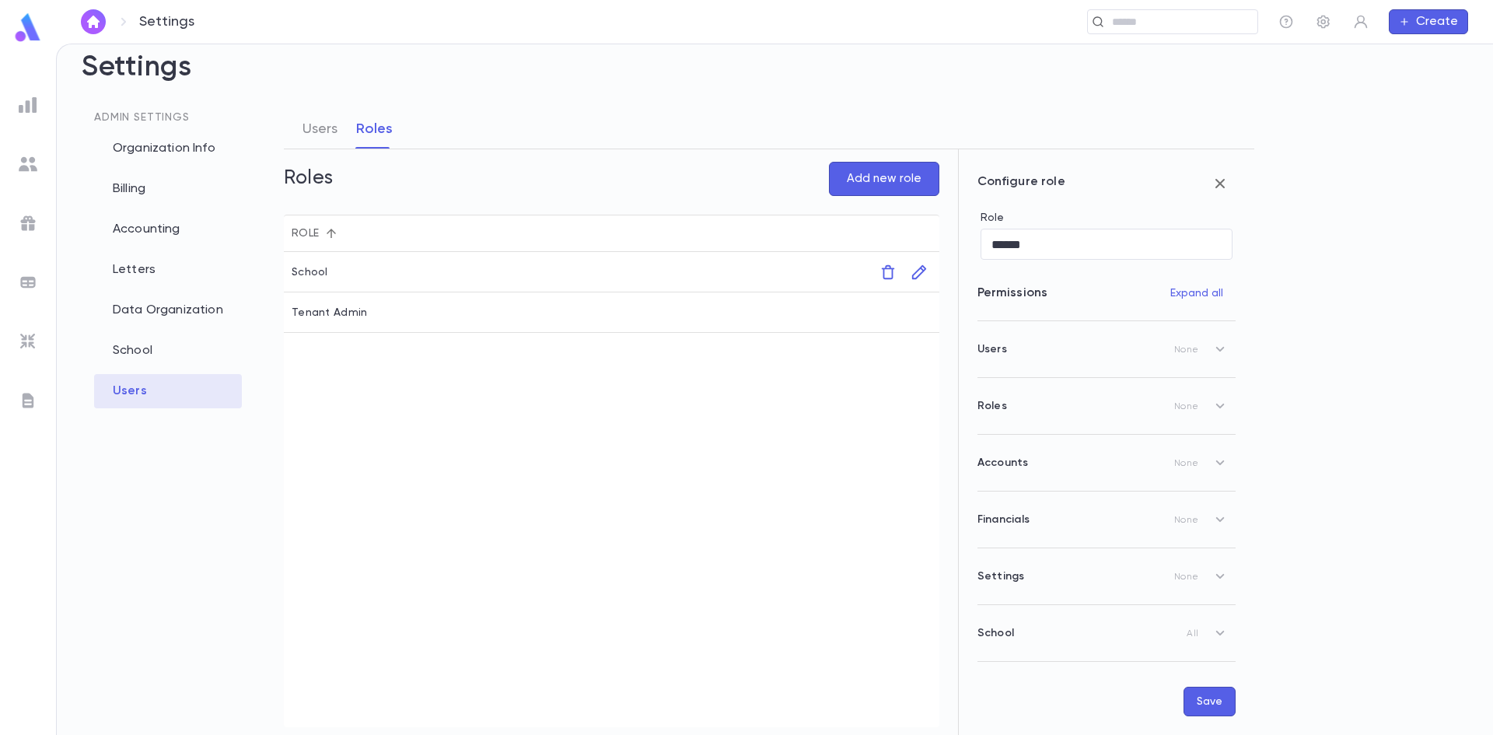
click at [338, 128] on div "Users Roles" at bounding box center [347, 129] width 109 height 39
click at [318, 131] on button "Users" at bounding box center [320, 129] width 35 height 39
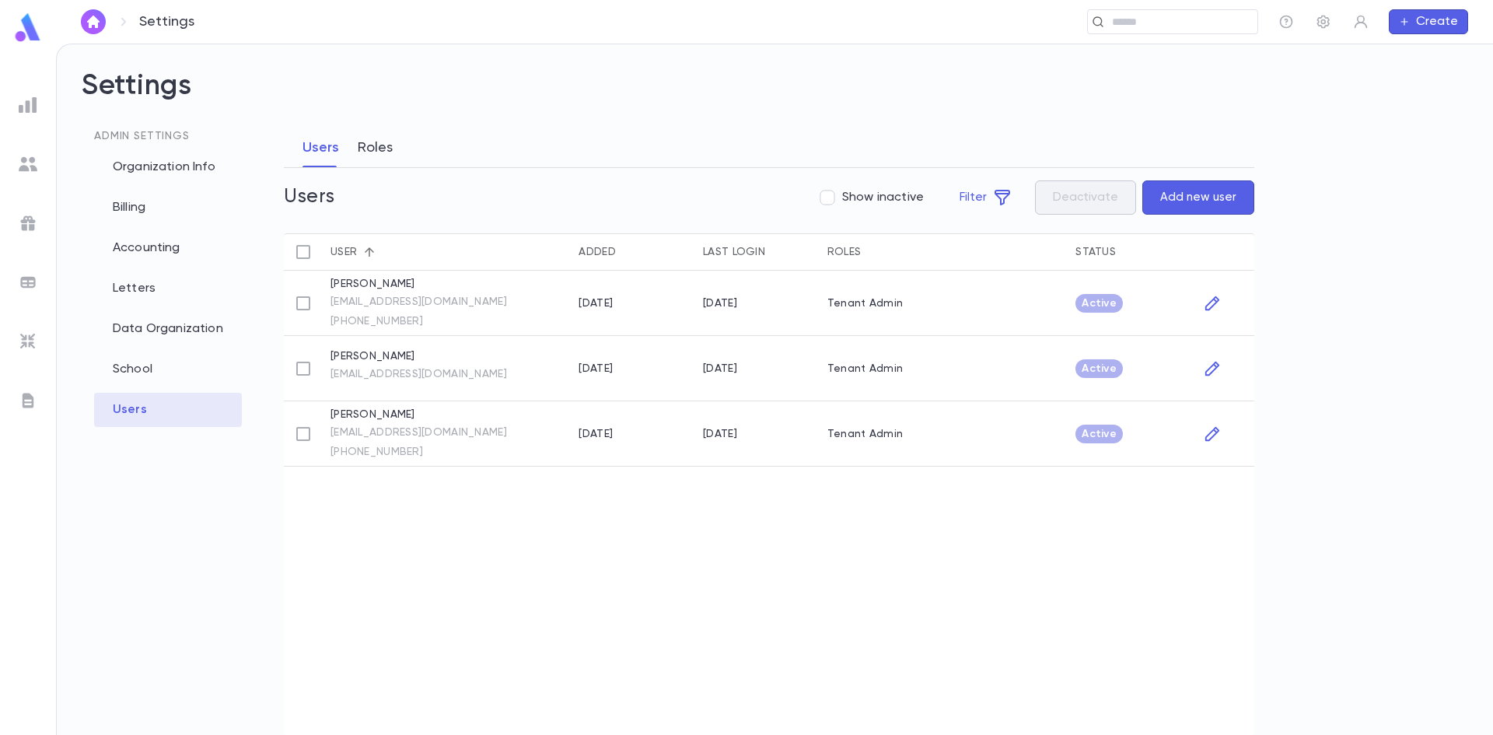
click at [373, 149] on button "Roles" at bounding box center [375, 147] width 35 height 39
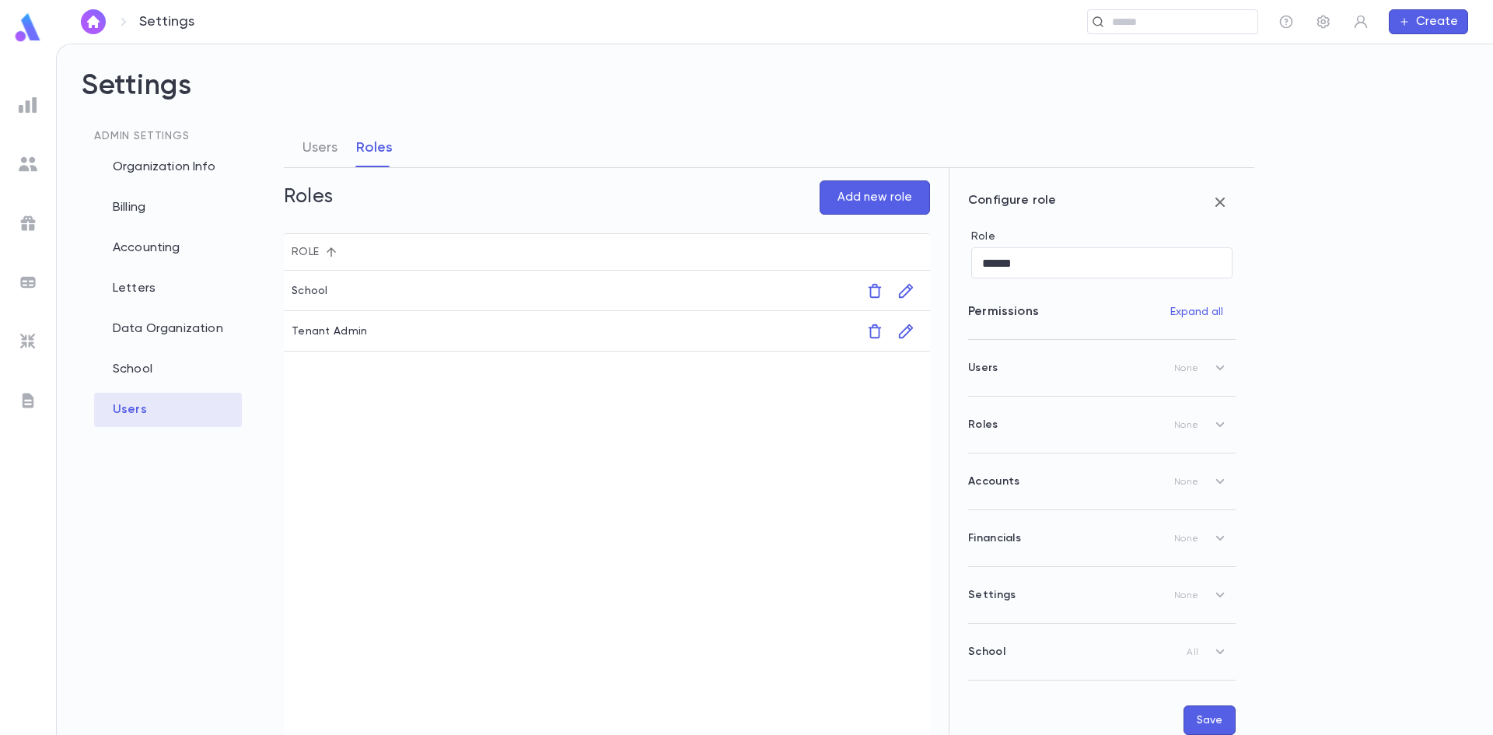
click at [678, 328] on div "Tenant Admin" at bounding box center [527, 331] width 487 height 40
click at [901, 334] on icon "button" at bounding box center [905, 331] width 17 height 19
type input "**********"
click at [1217, 651] on icon "button" at bounding box center [1220, 651] width 19 height 19
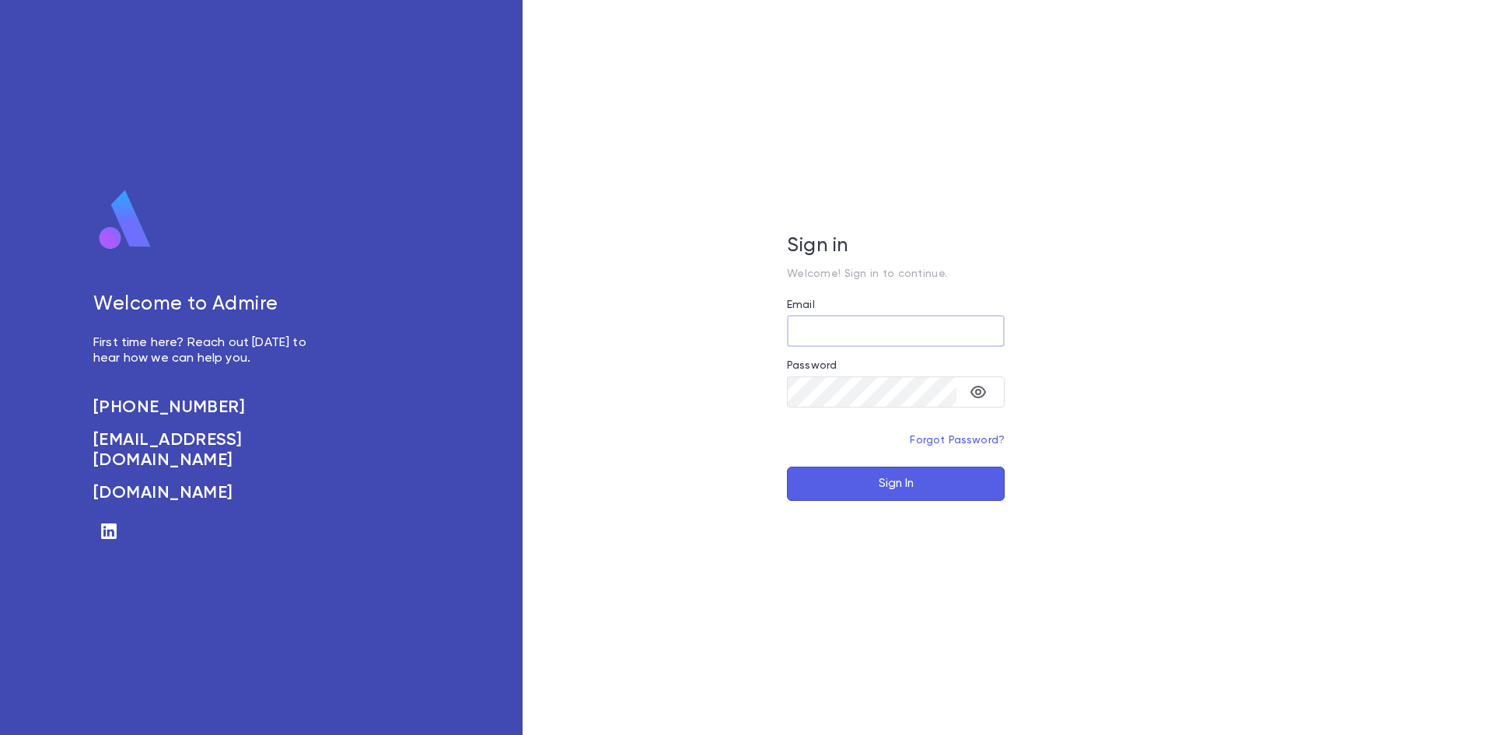
click at [1005, 331] on div at bounding box center [1005, 331] width 0 height 0
type input "**********"
click at [943, 498] on button "Sign In" at bounding box center [896, 484] width 218 height 34
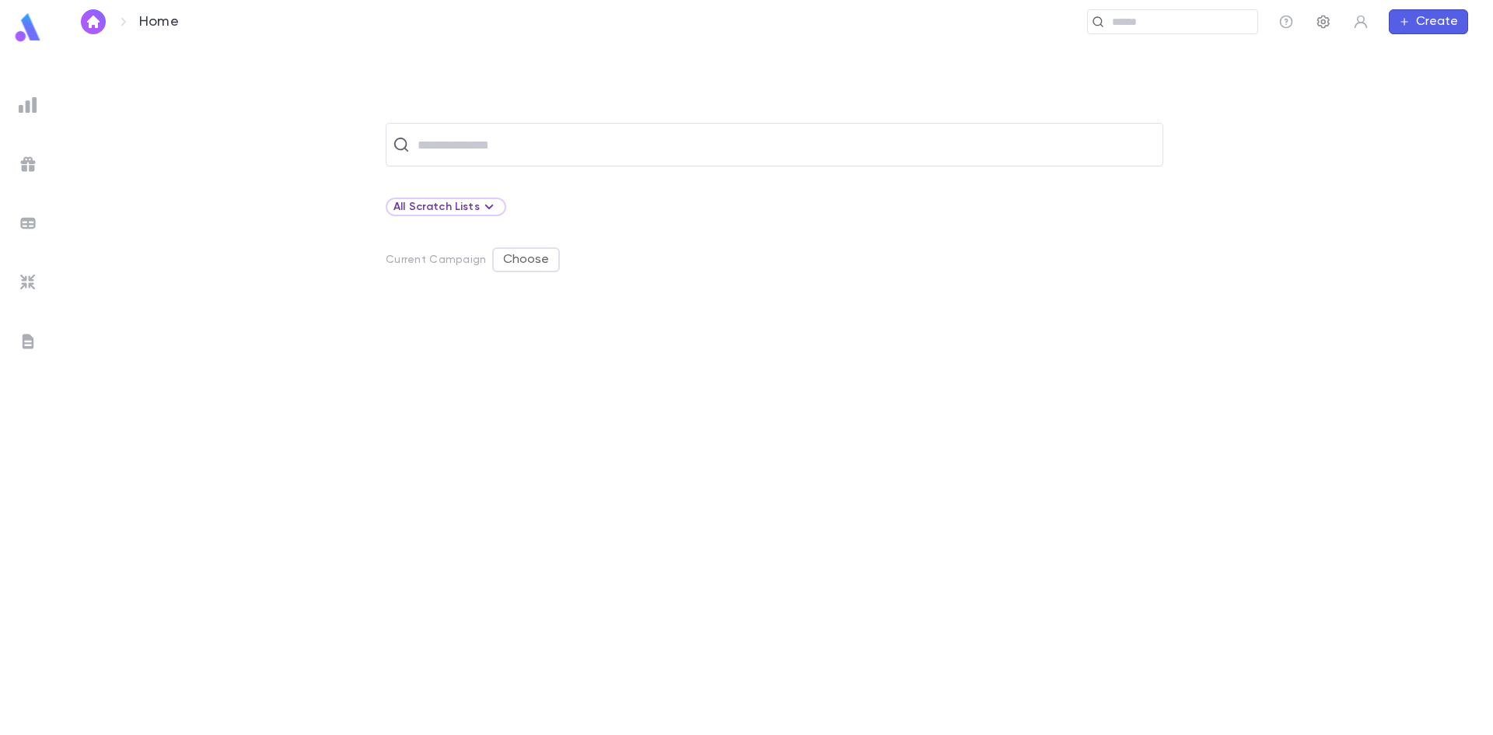
click at [1322, 30] on button "button" at bounding box center [1323, 21] width 25 height 25
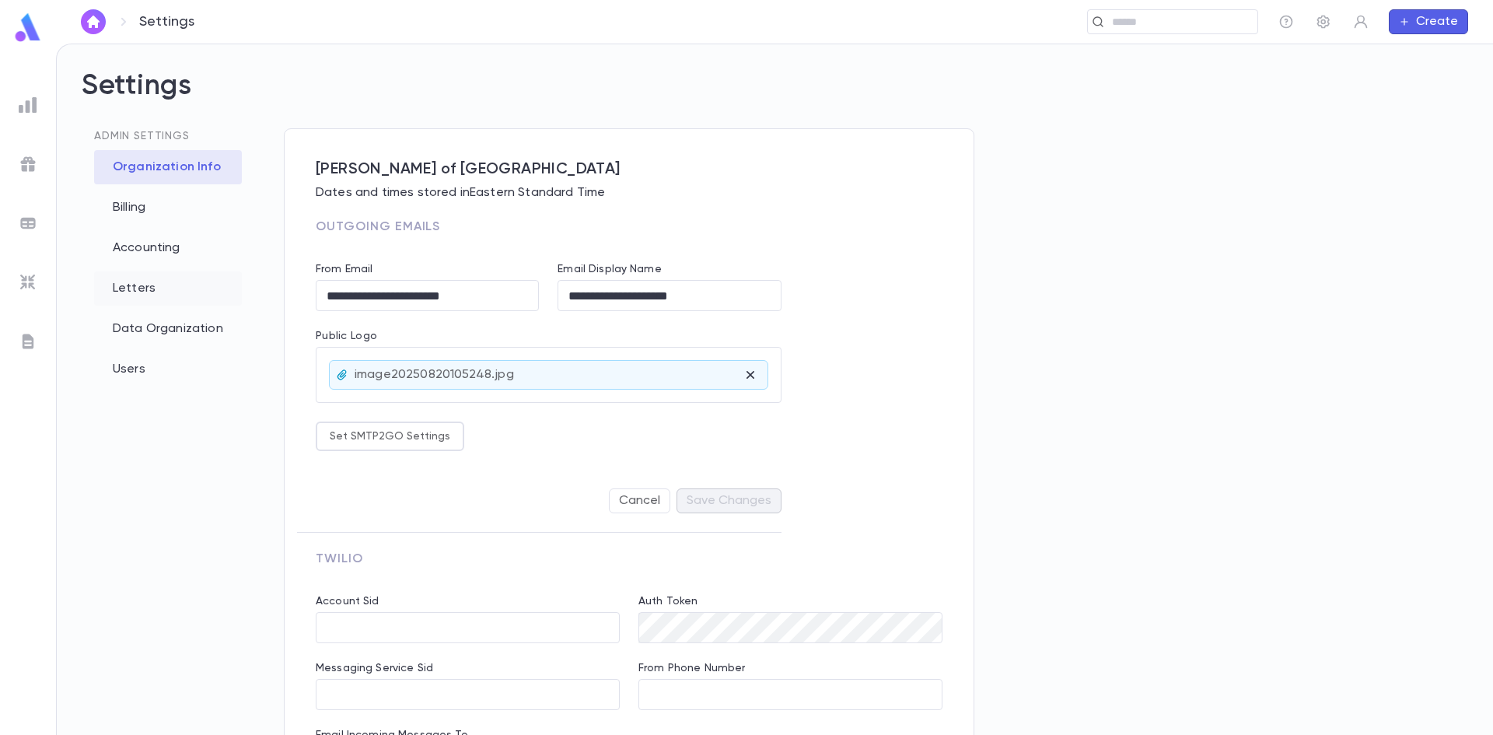
click at [131, 295] on div "Letters" at bounding box center [168, 288] width 148 height 34
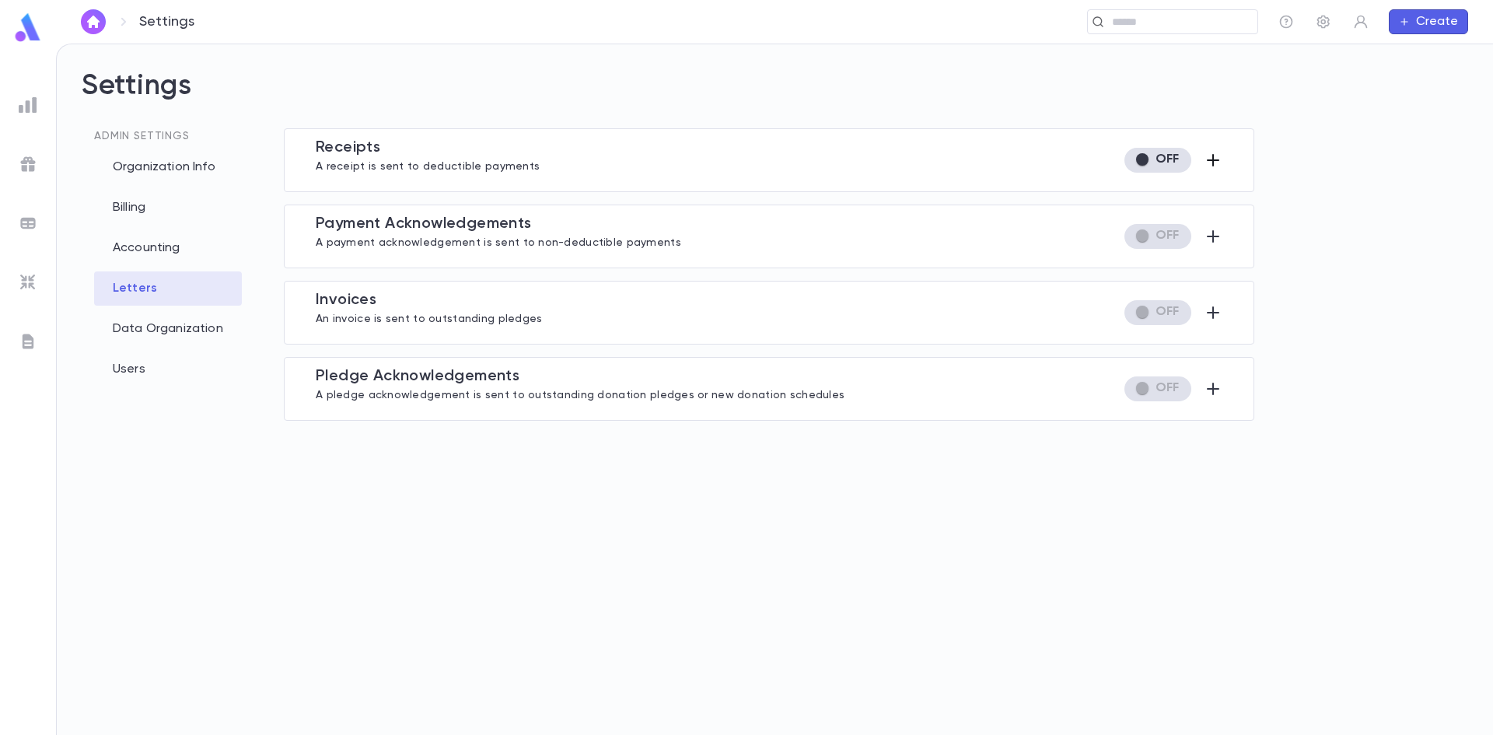
click at [1211, 160] on icon "button" at bounding box center [1213, 160] width 12 height 12
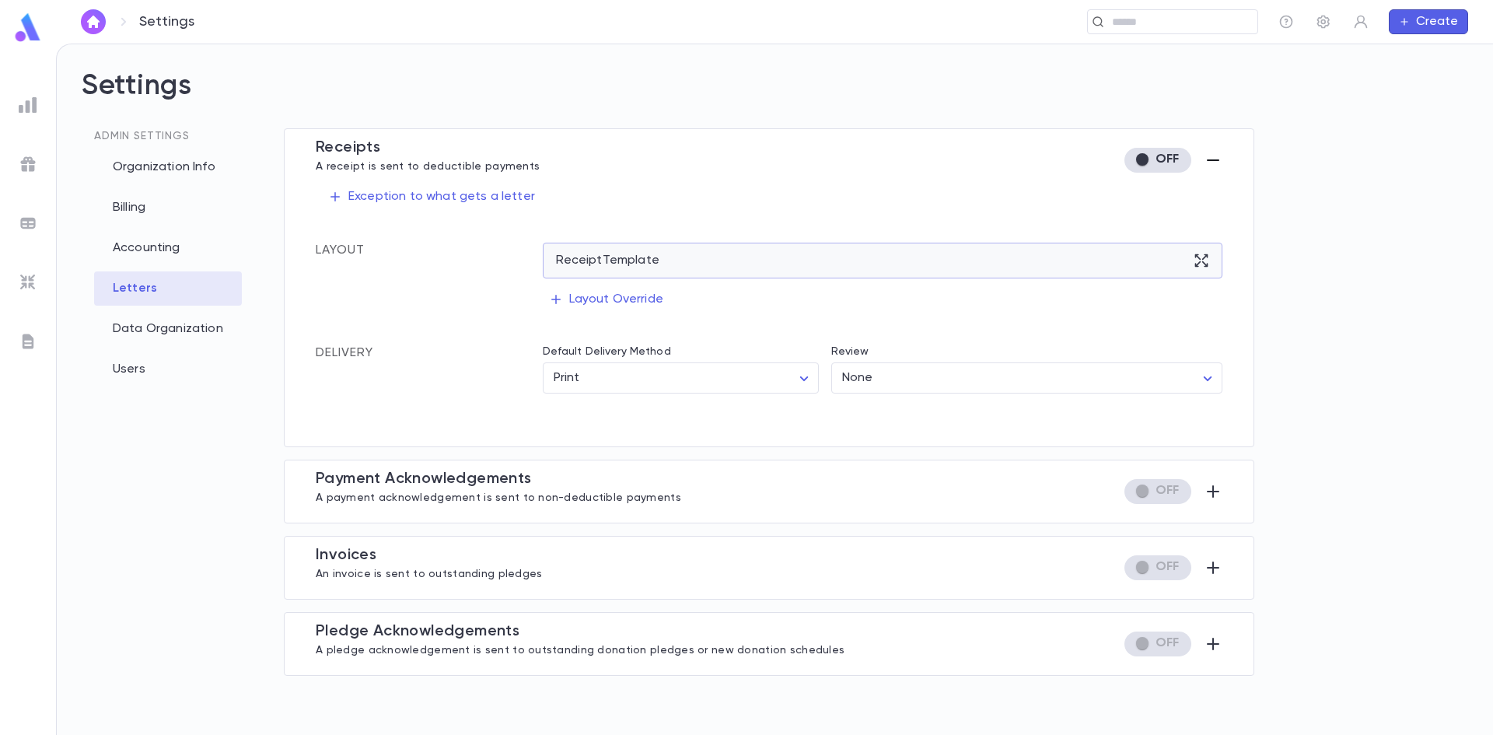
click at [840, 263] on div "Receipt Template" at bounding box center [883, 261] width 680 height 36
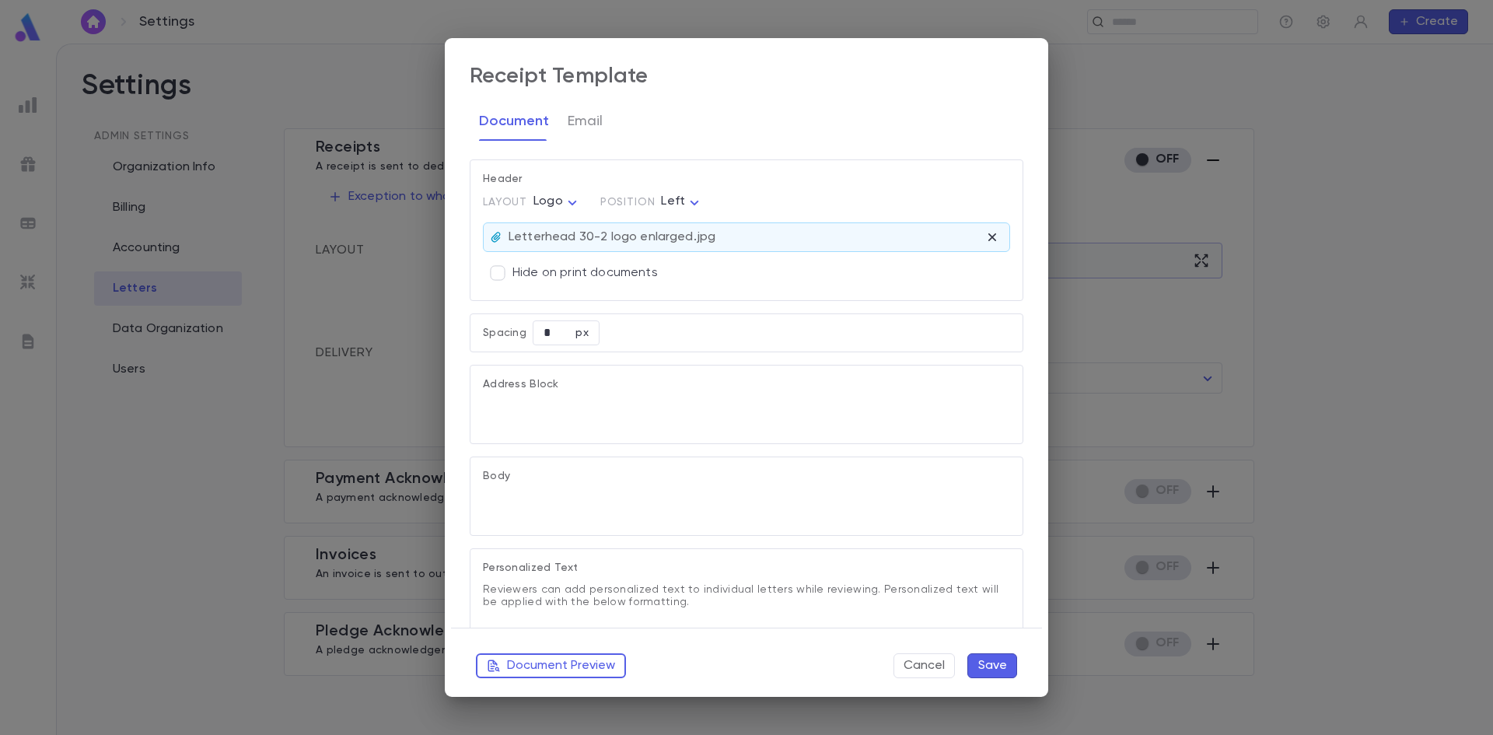
type textarea "**********"
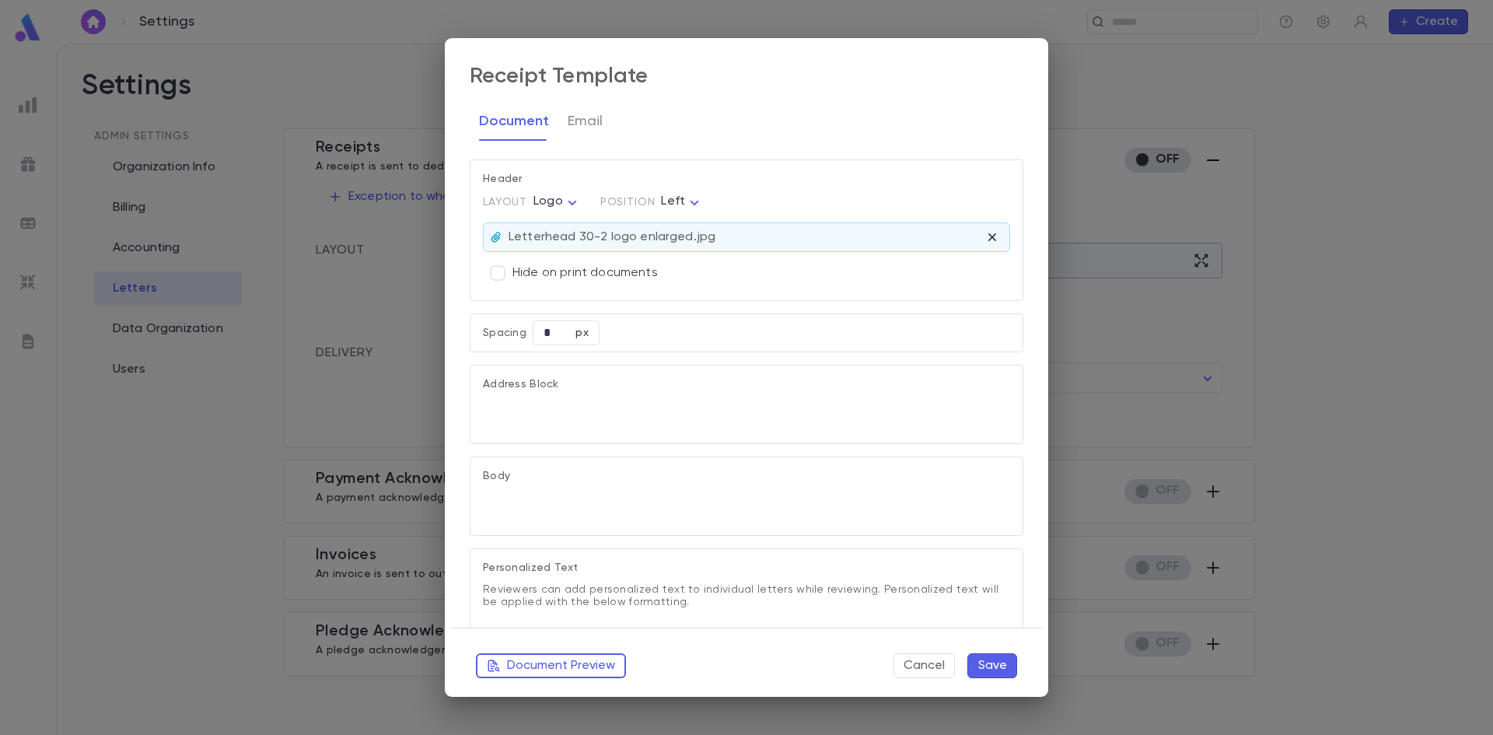
type textarea "**********"
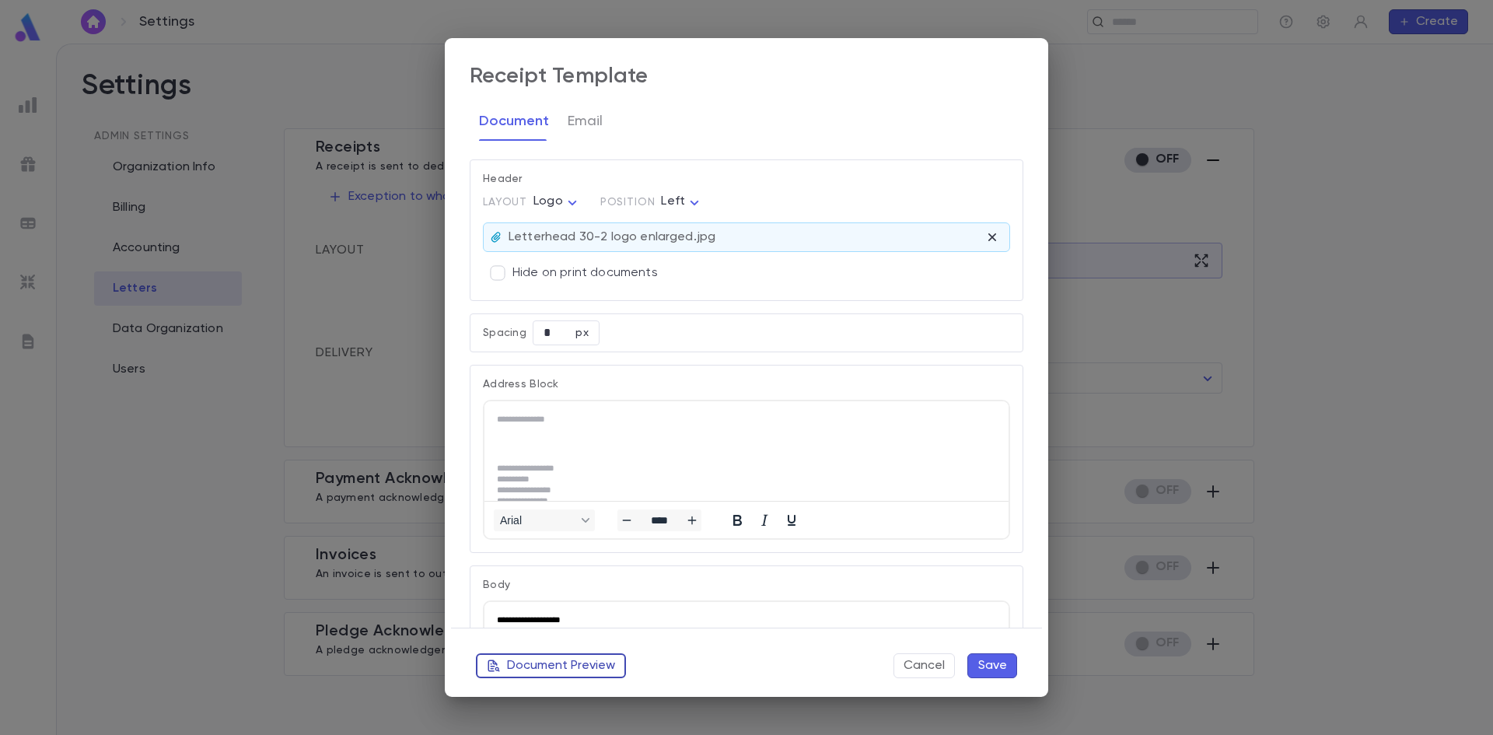
click at [565, 666] on button "Document Preview" at bounding box center [551, 665] width 150 height 25
click at [557, 204] on body "Settings ​ Create Settings Admin Settings Organization Info Billing Accounting …" at bounding box center [746, 389] width 1493 height 691
click at [554, 258] on span "Banner" at bounding box center [559, 257] width 42 height 16
click at [564, 666] on button "Document Preview" at bounding box center [551, 665] width 150 height 25
click at [566, 201] on body "Settings ​ Create Settings Admin Settings Organization Info Billing Accounting …" at bounding box center [746, 389] width 1493 height 691
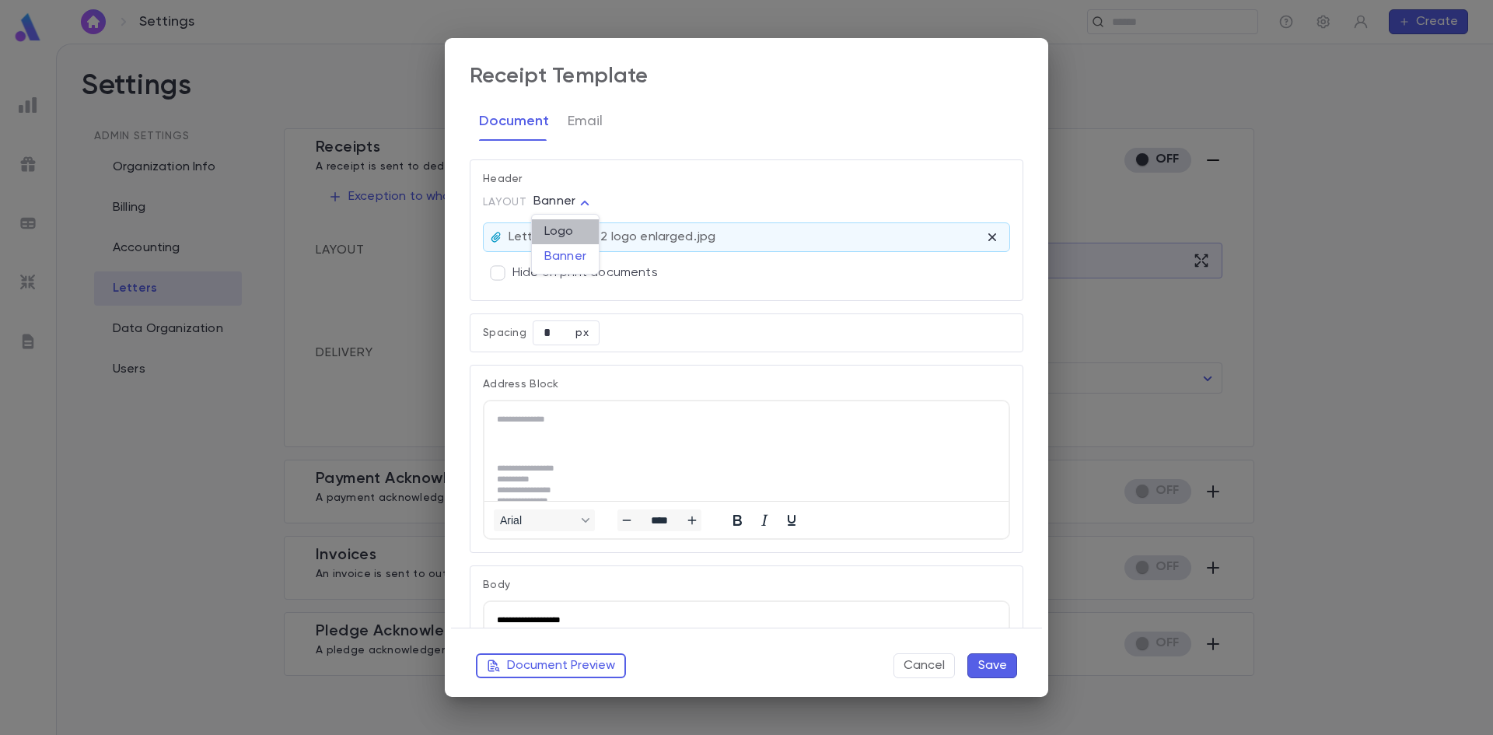
click at [577, 232] on span "Logo" at bounding box center [565, 232] width 42 height 16
click at [547, 669] on button "Document Preview" at bounding box center [551, 665] width 150 height 25
click at [573, 204] on body "Settings ​ Create Settings Admin Settings Organization Info Billing Accounting …" at bounding box center [746, 389] width 1493 height 691
drag, startPoint x: 562, startPoint y: 254, endPoint x: 569, endPoint y: 296, distance: 42.6
click at [562, 255] on span "Banner" at bounding box center [559, 257] width 42 height 16
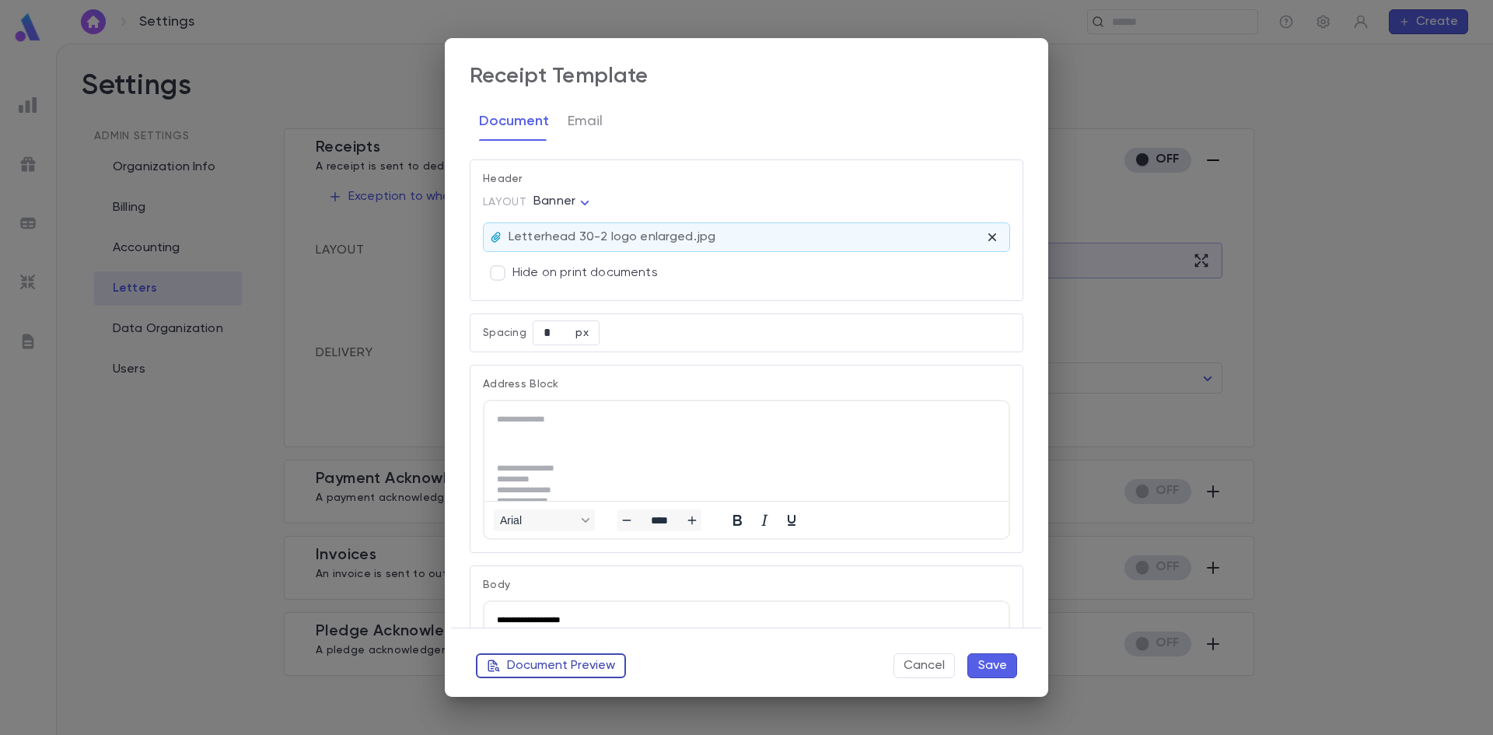
click at [532, 664] on button "Document Preview" at bounding box center [551, 665] width 150 height 25
click at [549, 201] on body "Settings ​ Create Settings Admin Settings Organization Info Billing Accounting …" at bounding box center [746, 389] width 1493 height 691
click at [551, 239] on span "Logo" at bounding box center [565, 232] width 42 height 16
type input "****"
click at [914, 668] on button "Cancel" at bounding box center [924, 665] width 61 height 25
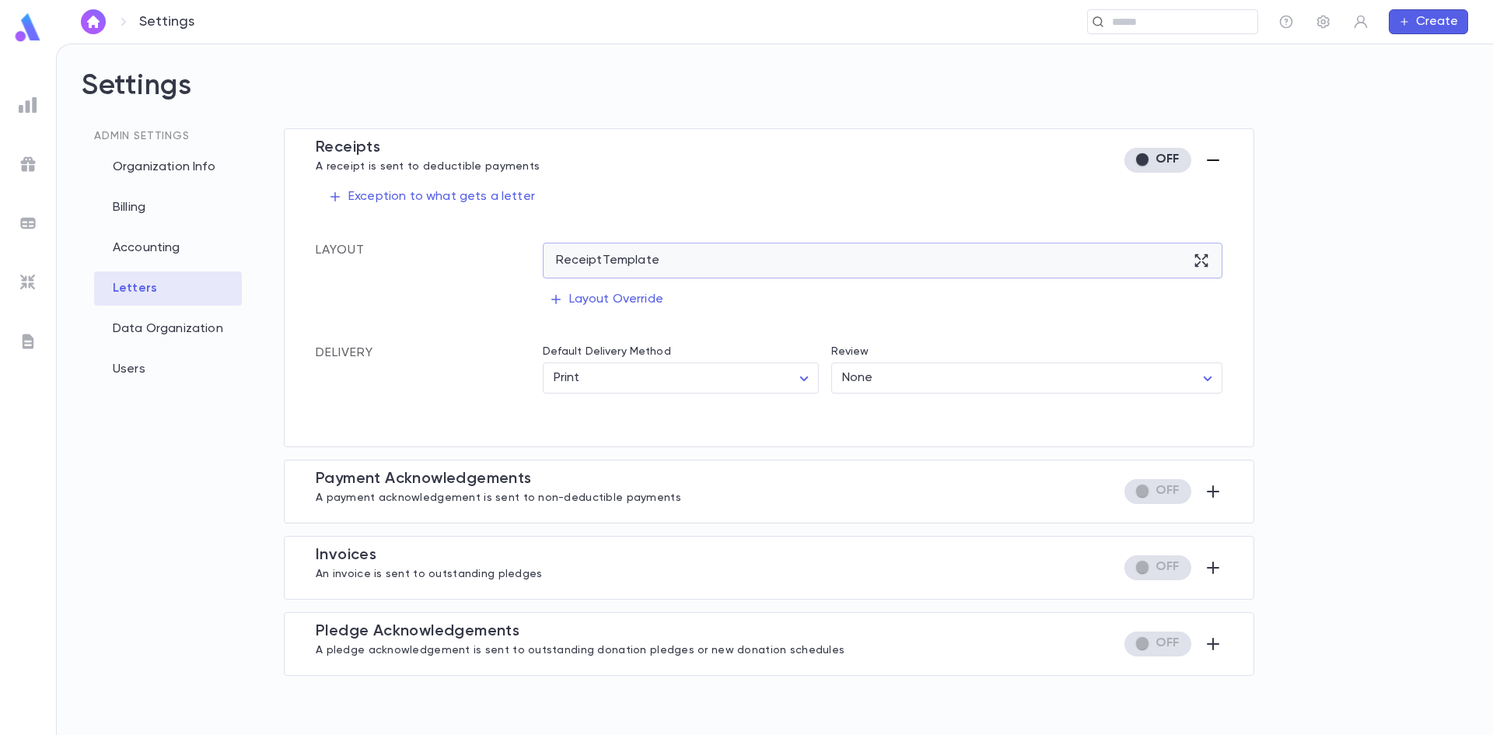
click at [701, 264] on div "Receipt Template" at bounding box center [883, 261] width 680 height 36
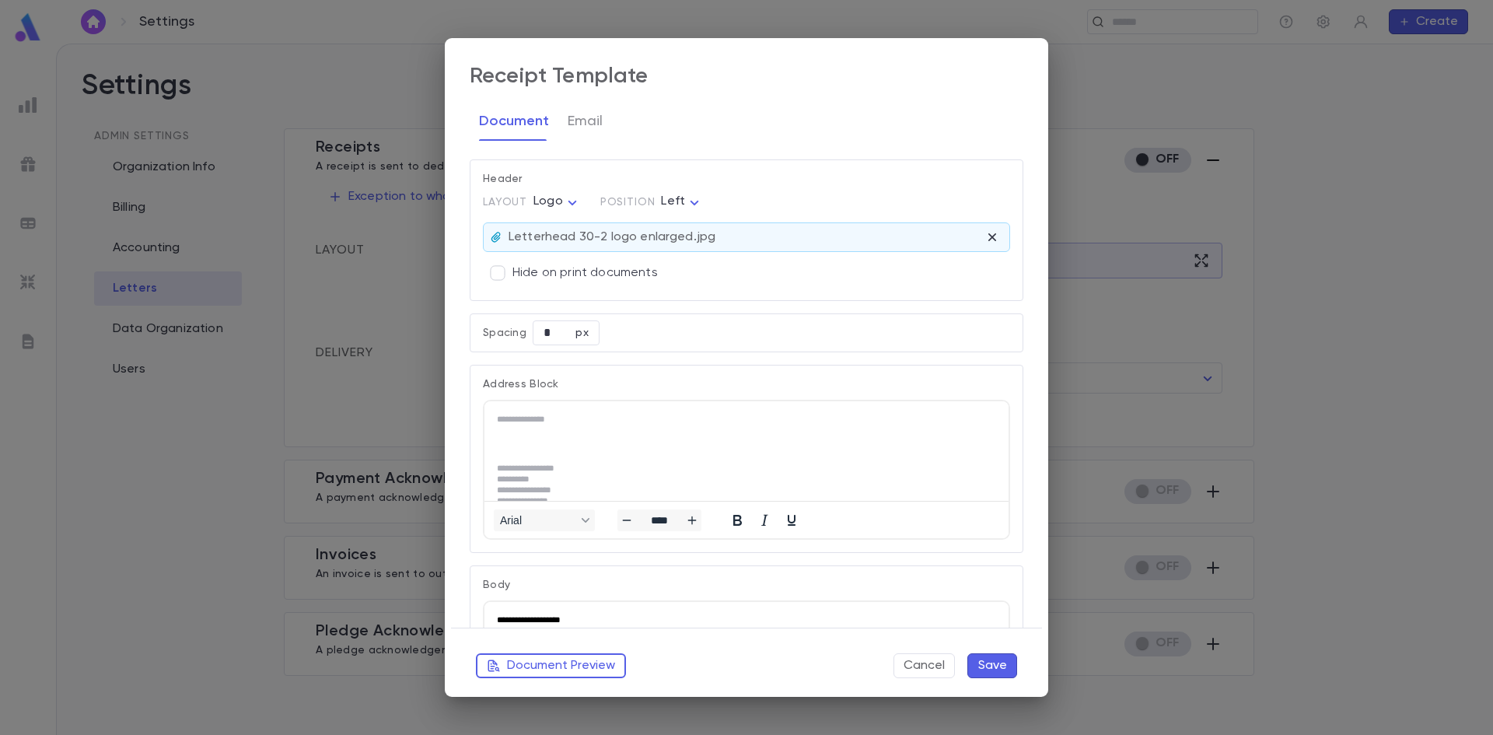
click at [1460, 201] on div "**********" at bounding box center [746, 367] width 1493 height 735
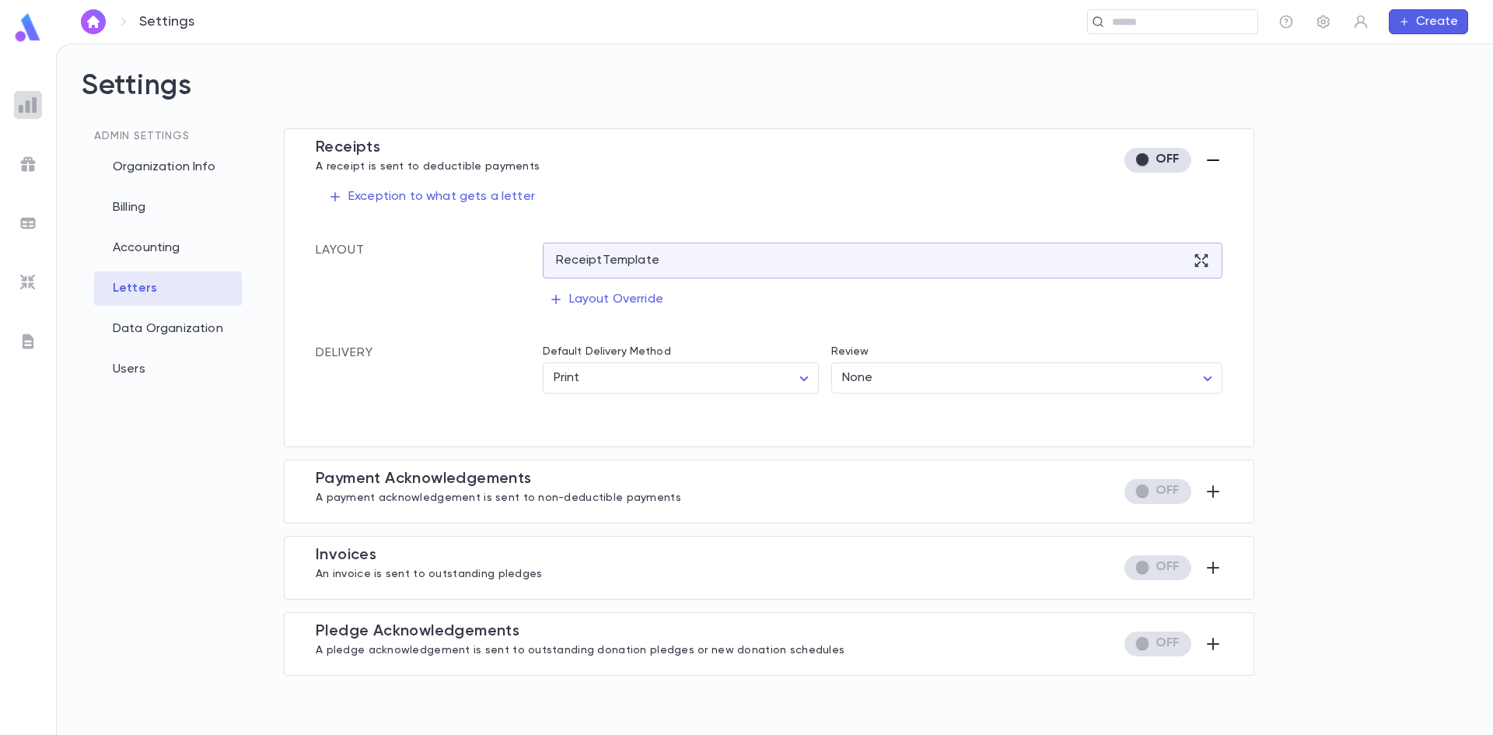
click at [37, 106] on img at bounding box center [28, 105] width 19 height 19
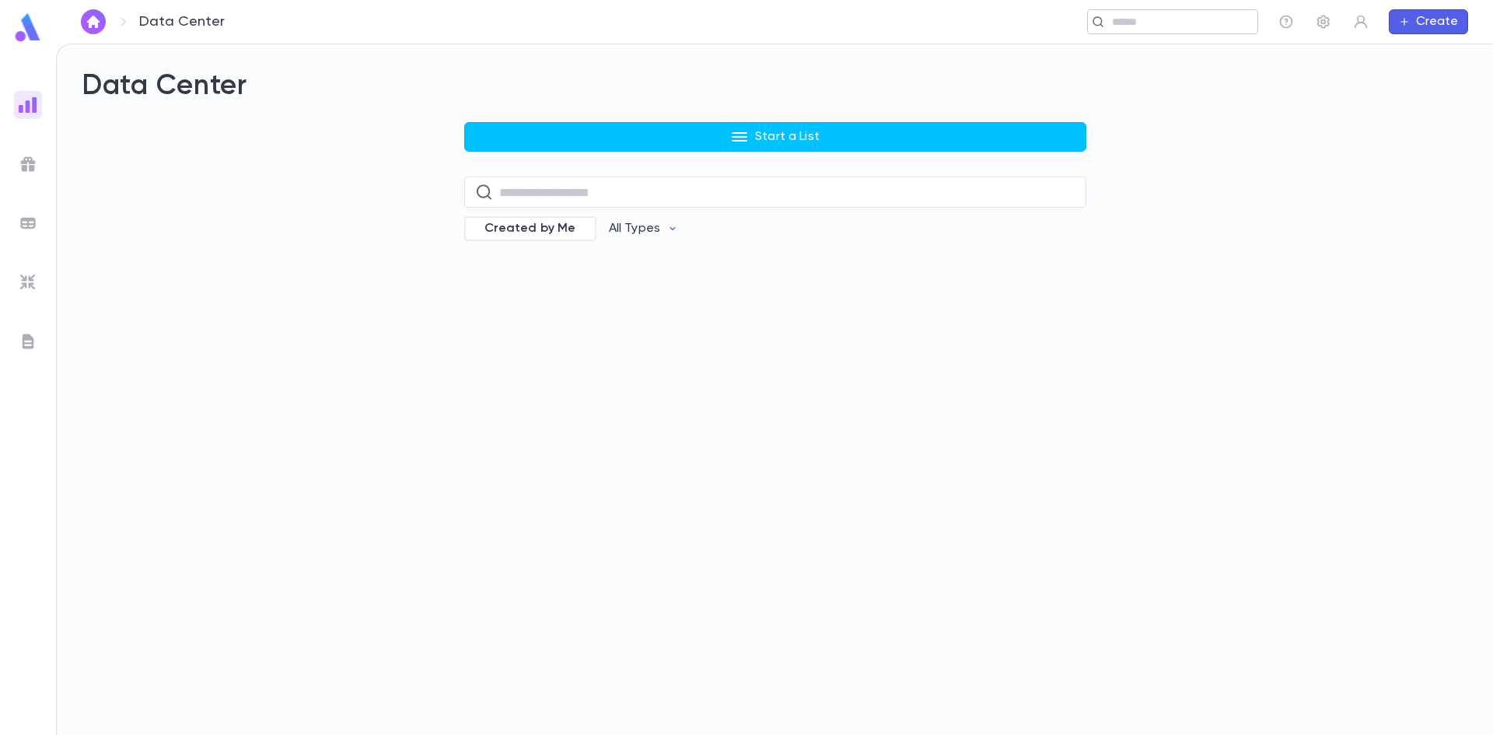
click at [1196, 18] on input "text" at bounding box center [1179, 22] width 144 height 15
click at [1016, 30] on div "​" at bounding box center [870, 21] width 778 height 25
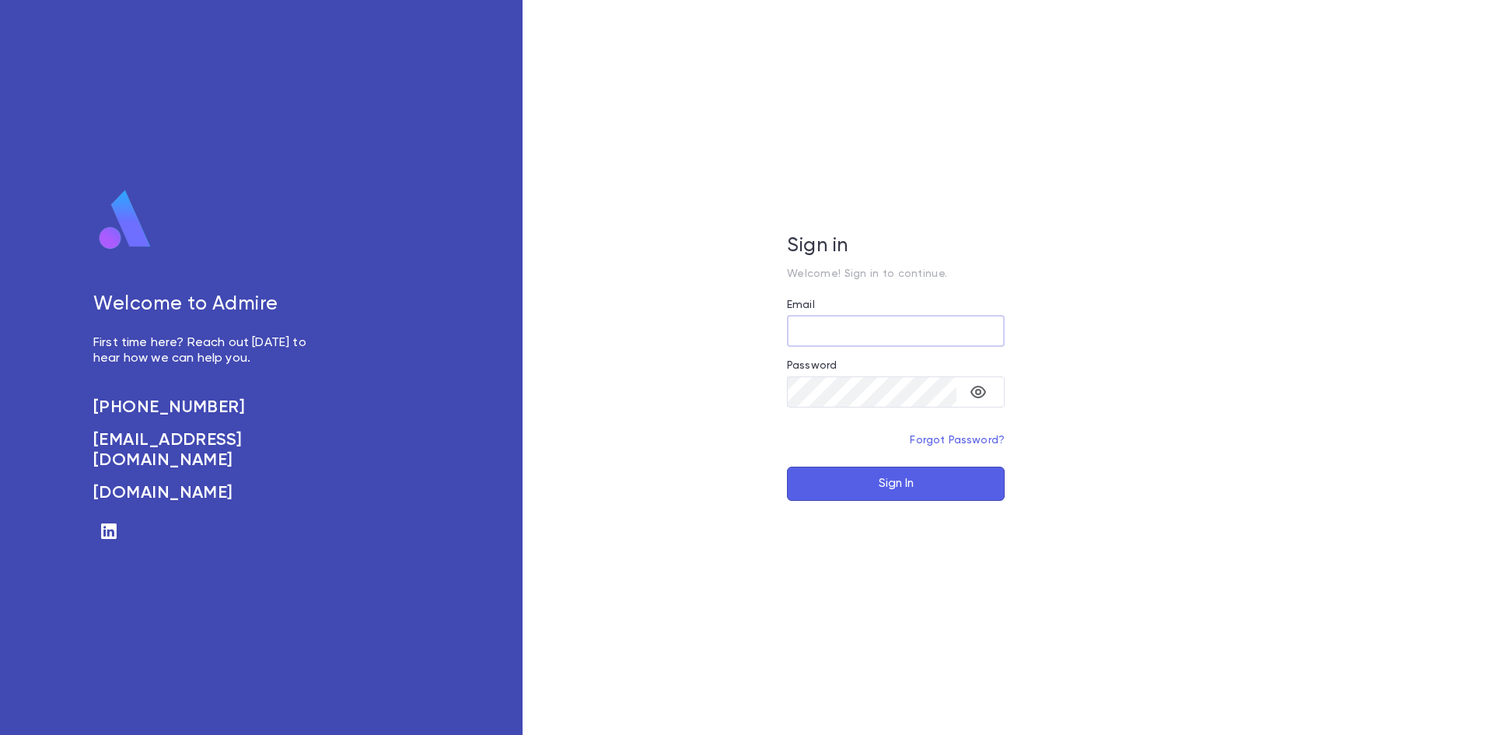
type input "**********"
click at [883, 472] on button "Sign In" at bounding box center [896, 484] width 218 height 34
type input "**********"
click at [837, 480] on button "Sign In" at bounding box center [896, 484] width 218 height 34
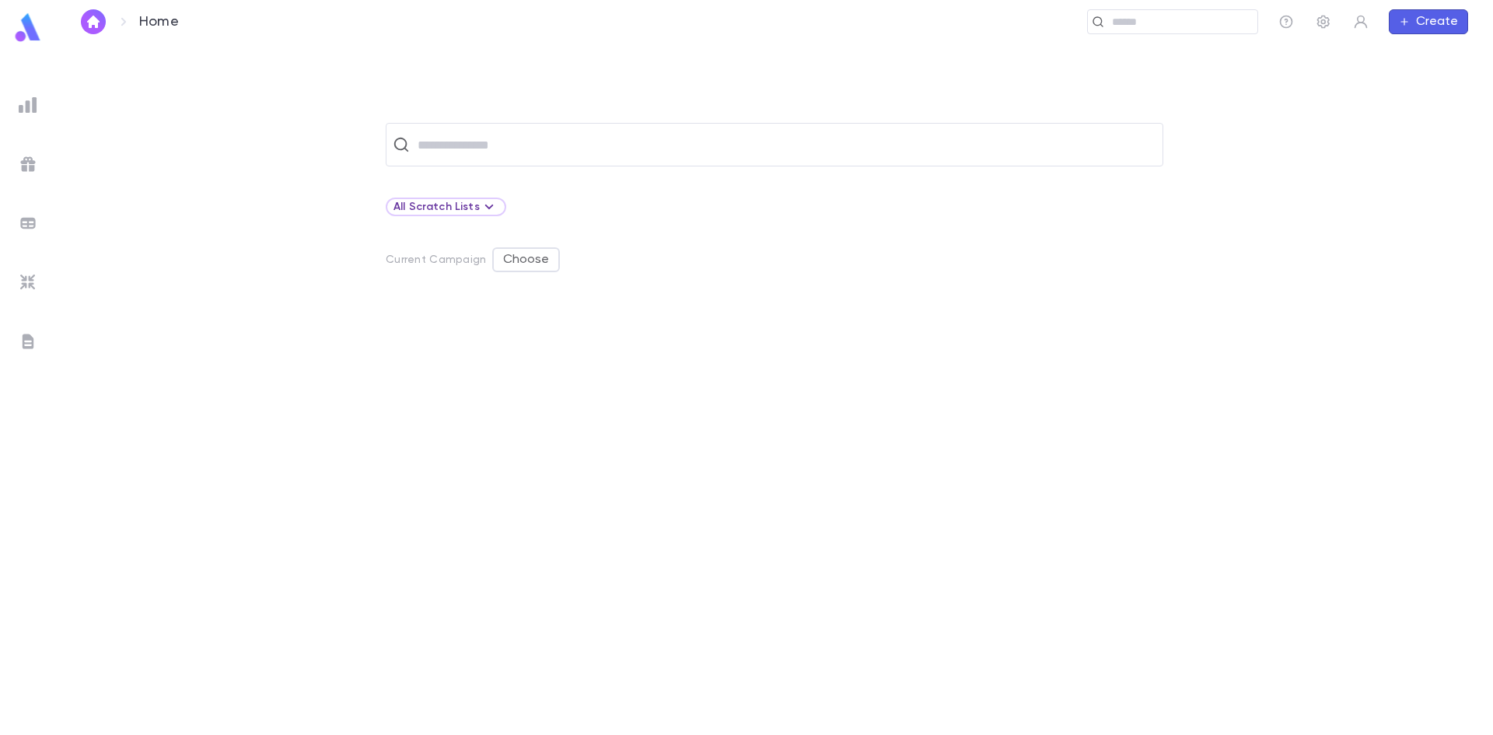
click at [24, 105] on img at bounding box center [28, 105] width 19 height 19
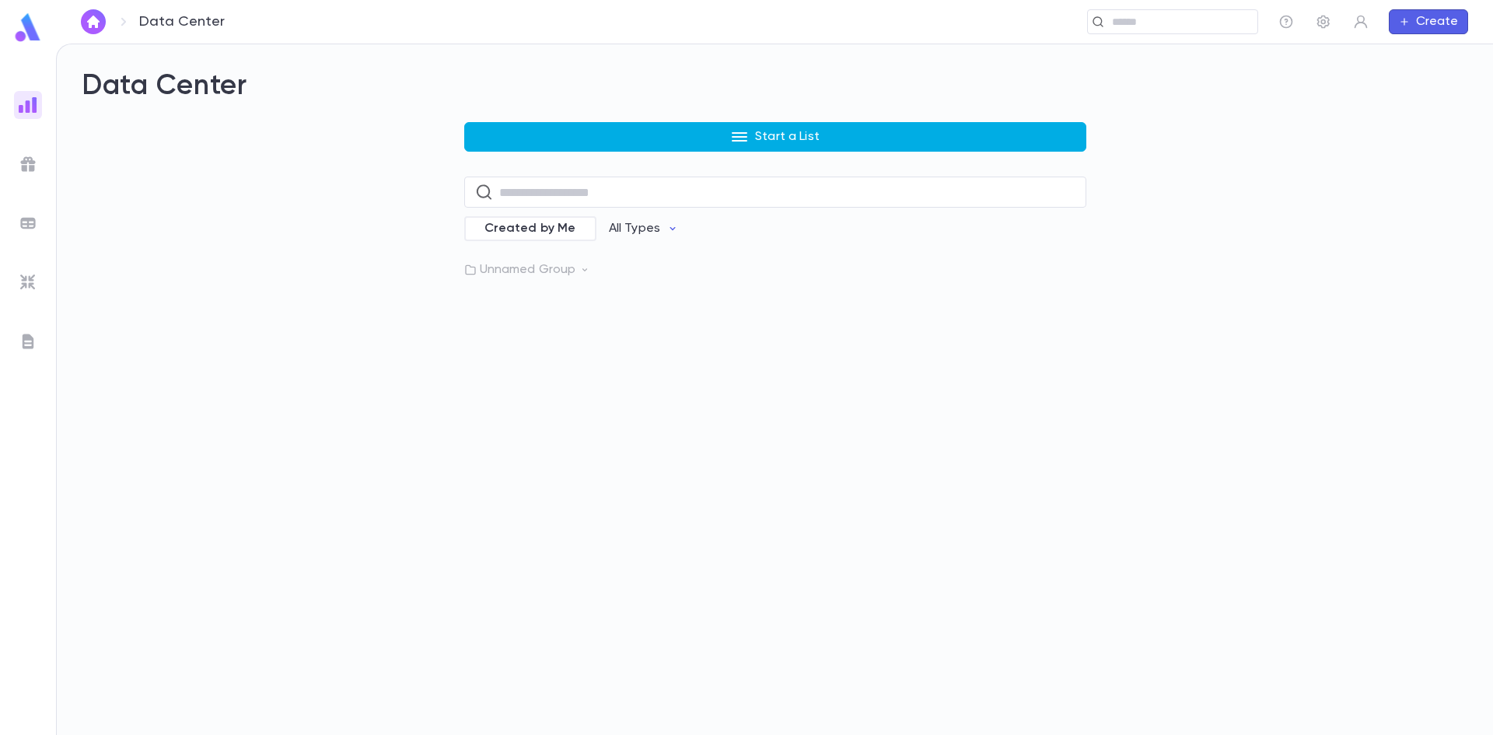
click at [554, 134] on button "Start a List" at bounding box center [775, 137] width 622 height 30
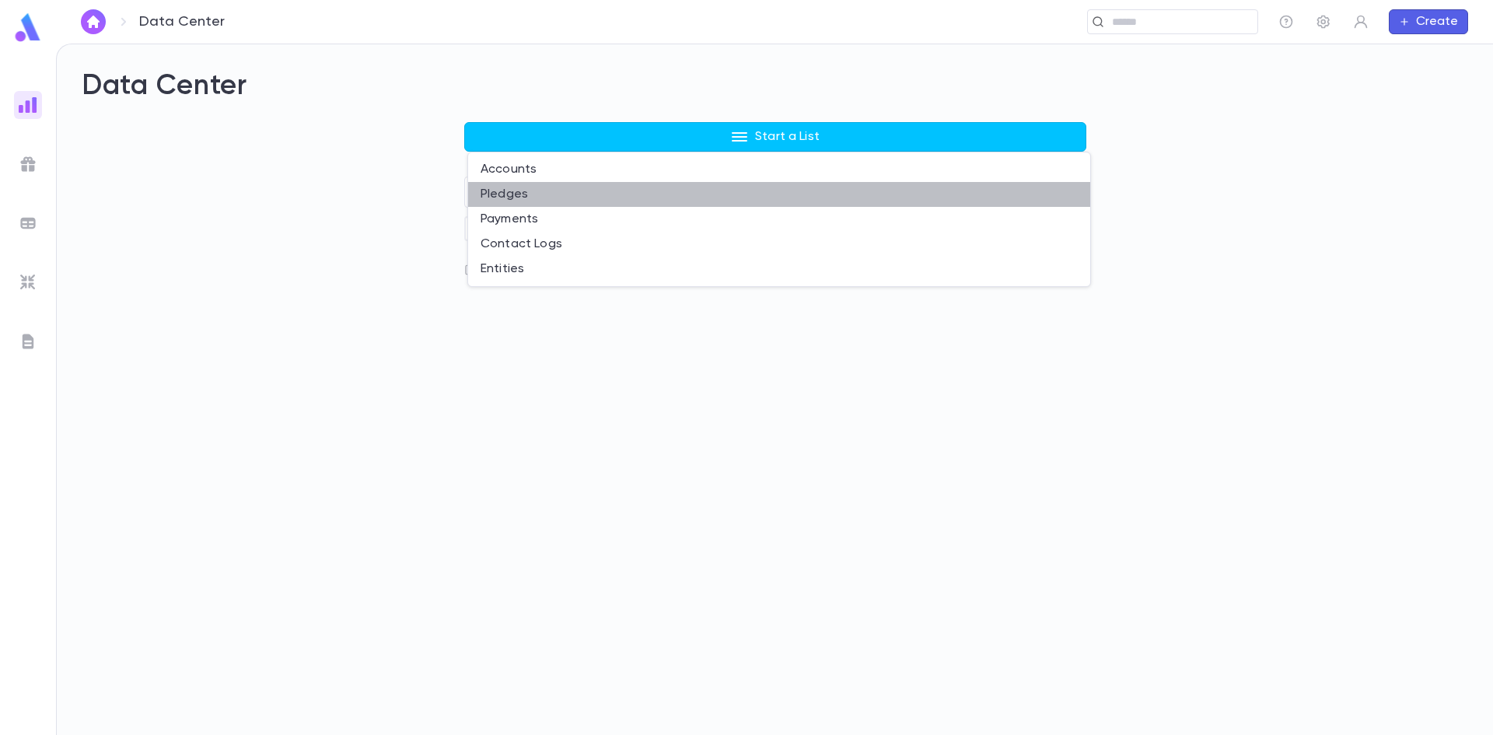
click at [512, 192] on li "Pledges" at bounding box center [779, 194] width 622 height 25
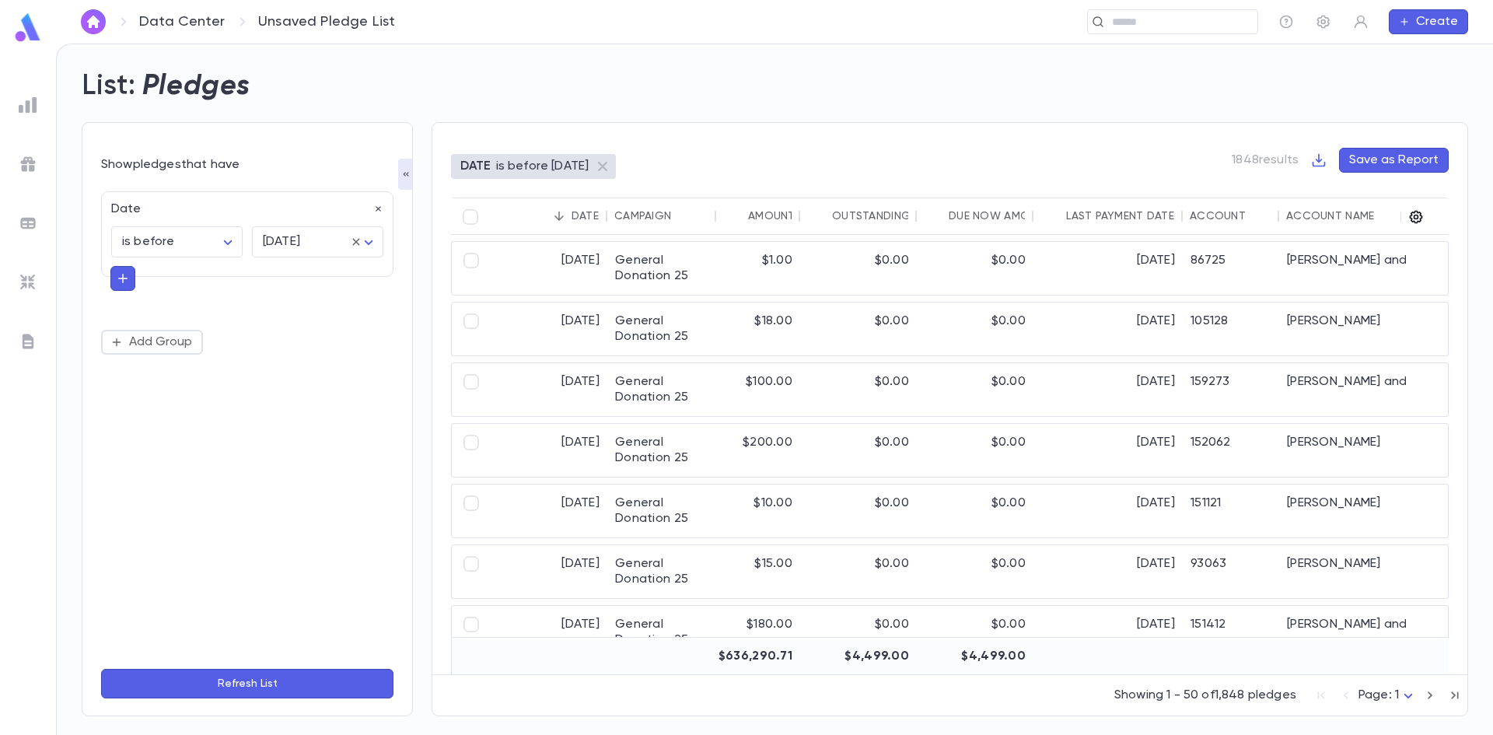
click at [1415, 213] on icon "button" at bounding box center [1416, 217] width 16 height 16
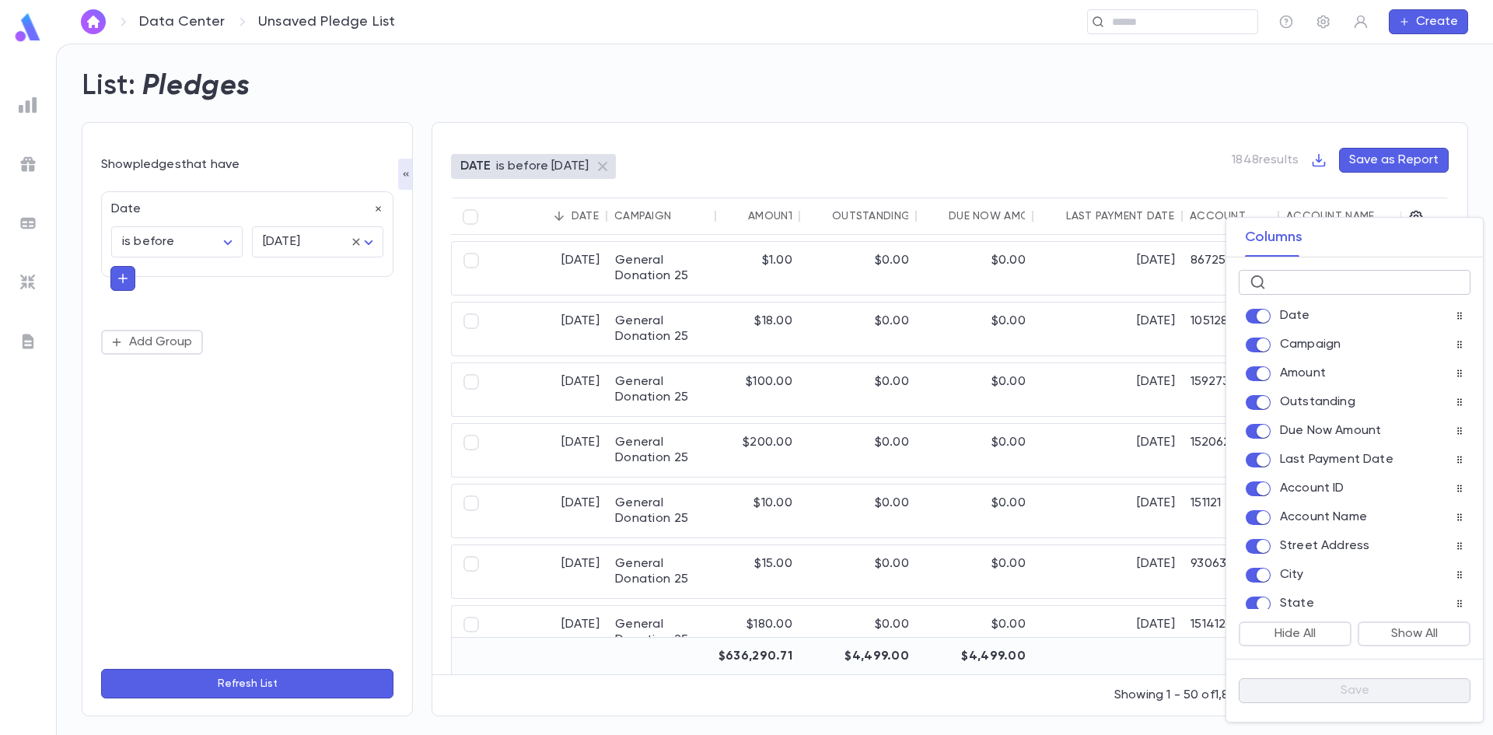
click at [1294, 287] on input "text" at bounding box center [1365, 283] width 187 height 24
type input "**********"
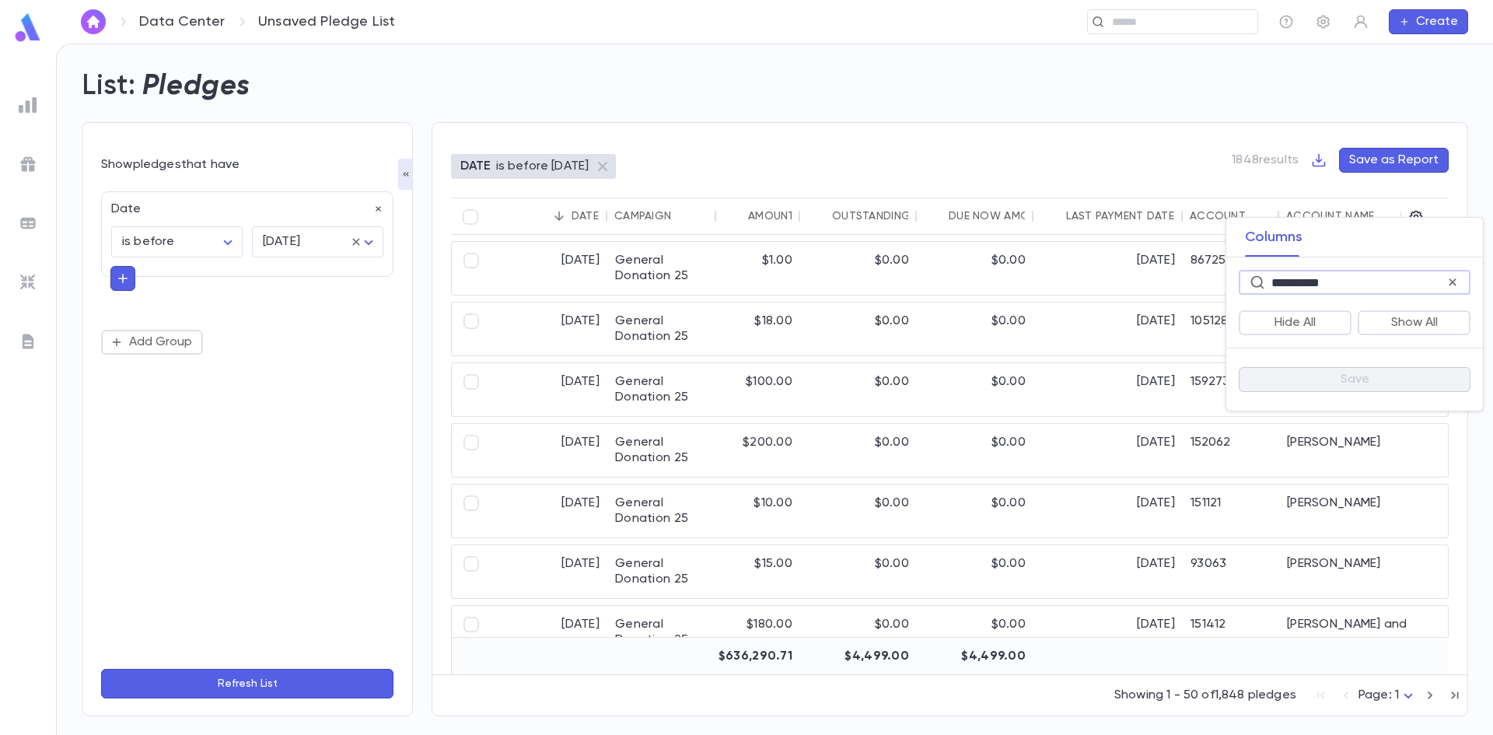
drag, startPoint x: 1352, startPoint y: 289, endPoint x: 1100, endPoint y: 286, distance: 252.0
click at [1100, 286] on div "**********" at bounding box center [746, 367] width 1493 height 735
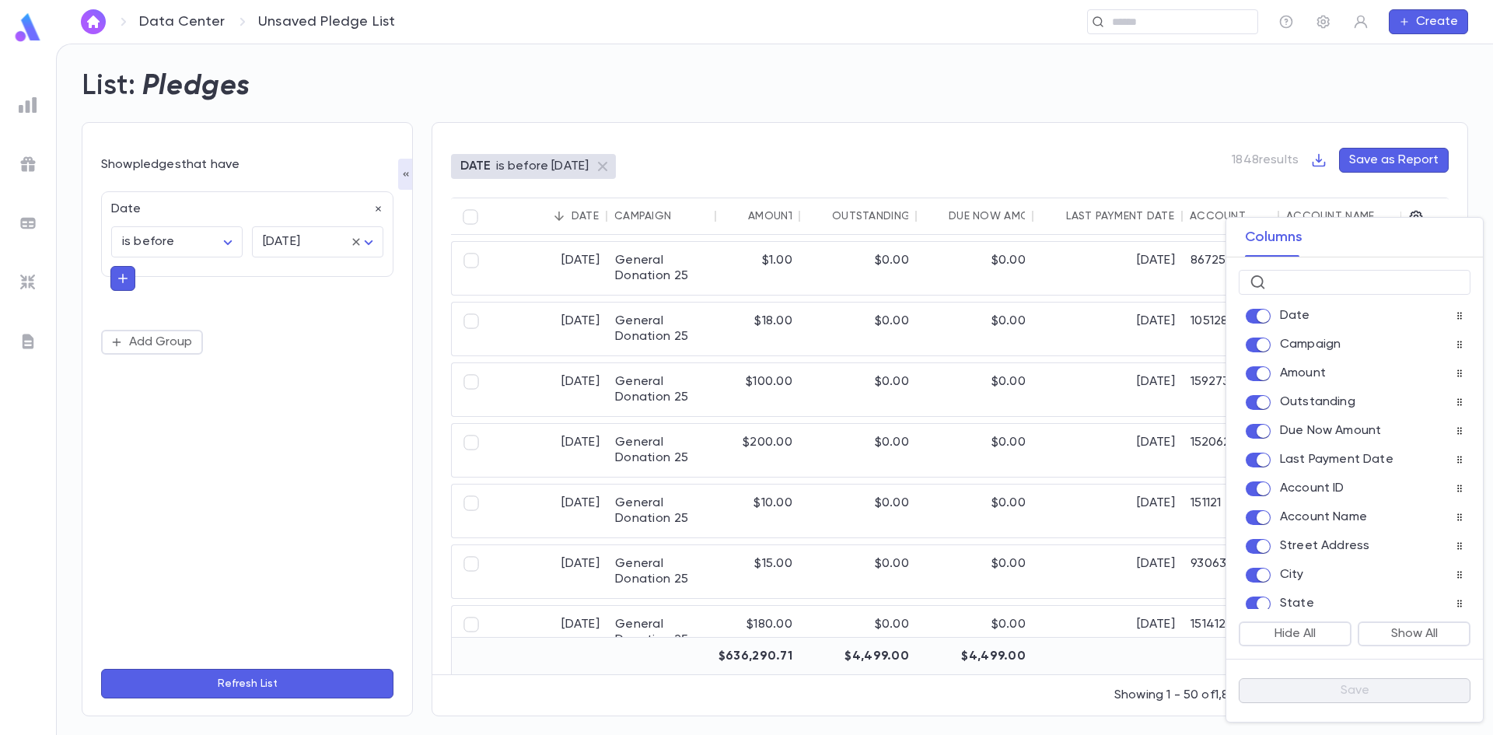
click at [310, 467] on div at bounding box center [746, 367] width 1493 height 735
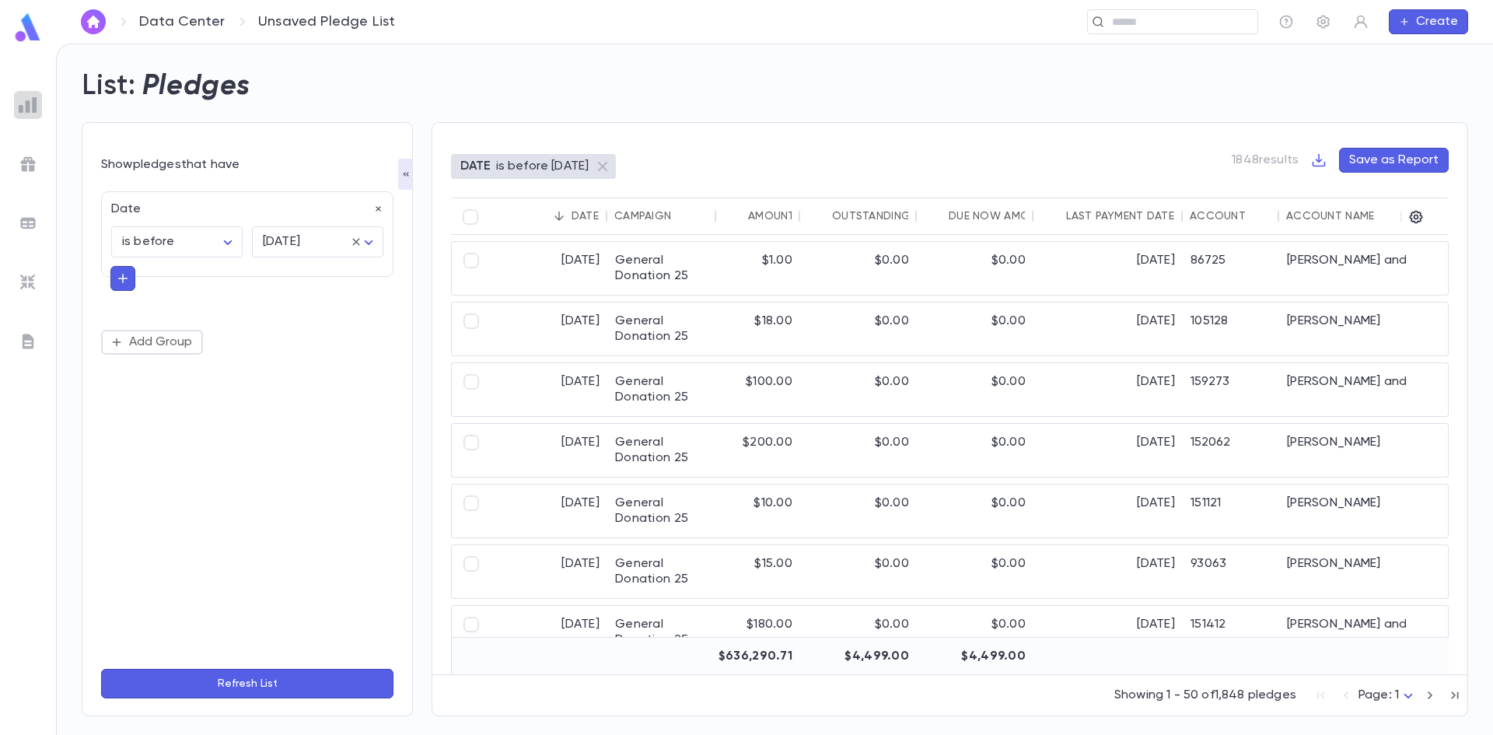
click at [30, 96] on img at bounding box center [28, 105] width 19 height 19
